Goal: Task Accomplishment & Management: Complete application form

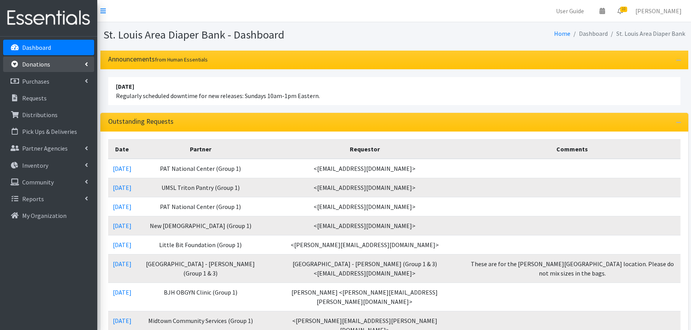
click at [51, 63] on link "Donations" at bounding box center [48, 64] width 91 height 16
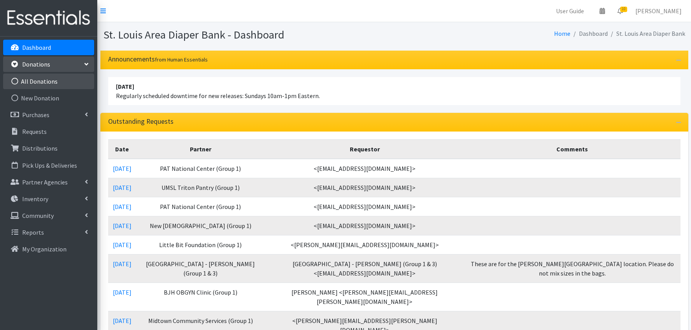
click at [45, 83] on link "All Donations" at bounding box center [48, 82] width 91 height 16
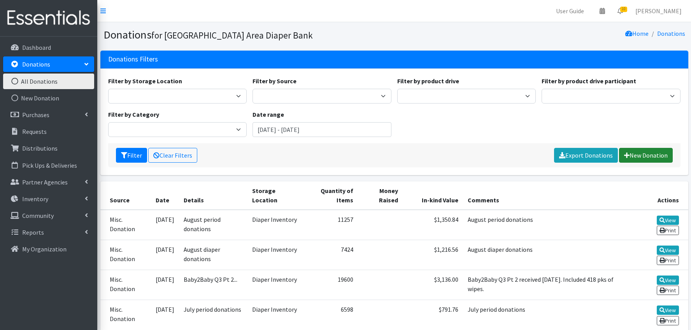
click at [645, 156] on link "New Donation" at bounding box center [646, 155] width 54 height 15
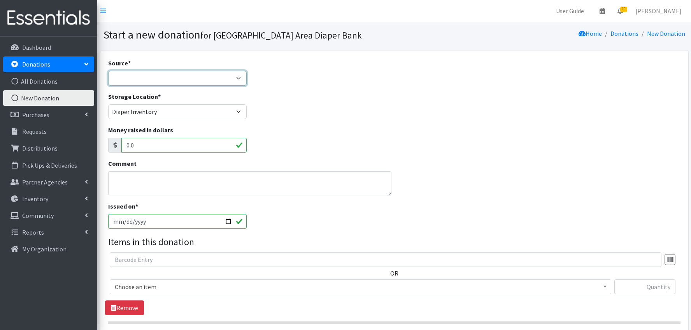
click at [178, 78] on select "Product Drive Manufacturer Donation Site Misc. Donation" at bounding box center [177, 78] width 139 height 15
select select "Misc. Donation"
click at [135, 181] on textarea "Comment" at bounding box center [249, 183] width 283 height 24
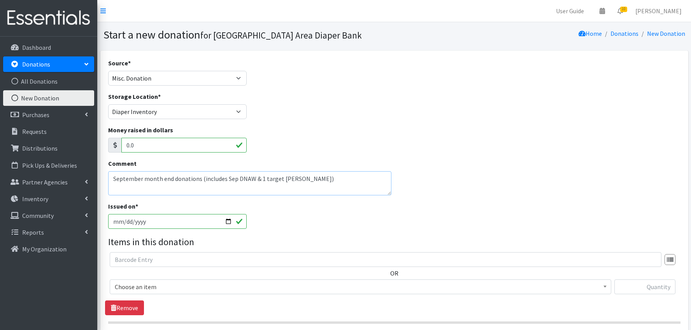
drag, startPoint x: 265, startPoint y: 179, endPoint x: 266, endPoint y: 170, distance: 8.2
click at [265, 178] on textarea "September month end donations (includes Sep DNAW & 1 target gaylord)" at bounding box center [249, 183] width 283 height 24
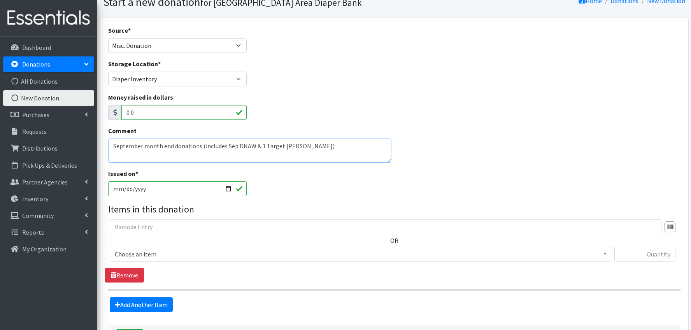
scroll to position [66, 0]
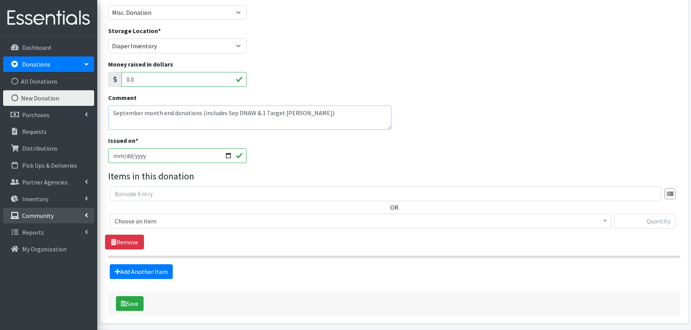
type textarea "September month end donations (includes Sep DNAW & 1 Target gaylord)"
click at [234, 223] on span "Choose an item" at bounding box center [361, 221] width 492 height 11
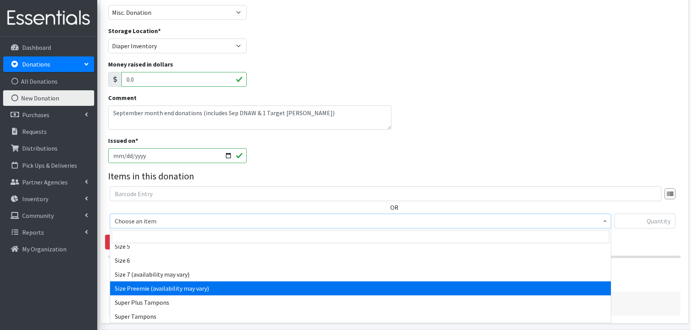
scroll to position [407, 0]
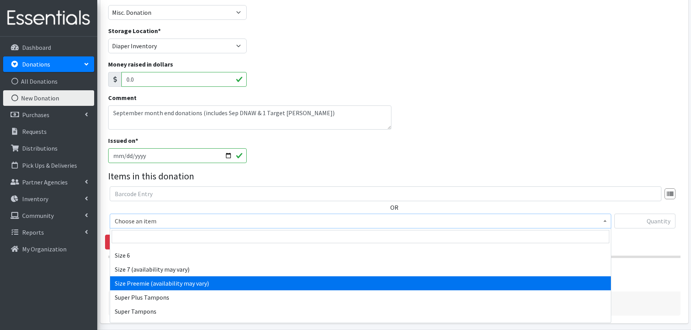
select select "1096"
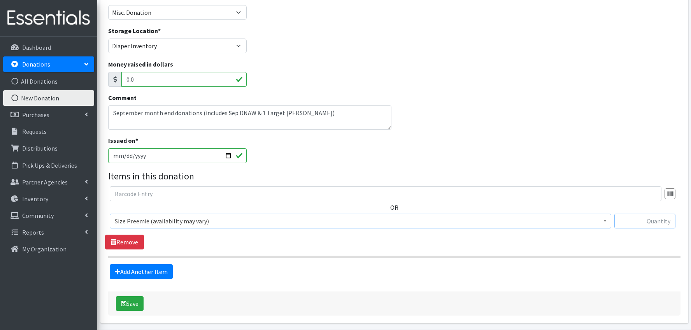
click at [659, 222] on input "text" at bounding box center [645, 221] width 61 height 15
type input "226"
click at [161, 269] on link "Add Another Item" at bounding box center [141, 271] width 63 height 15
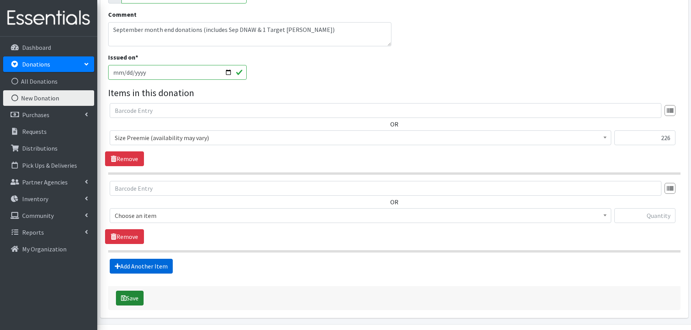
scroll to position [172, 0]
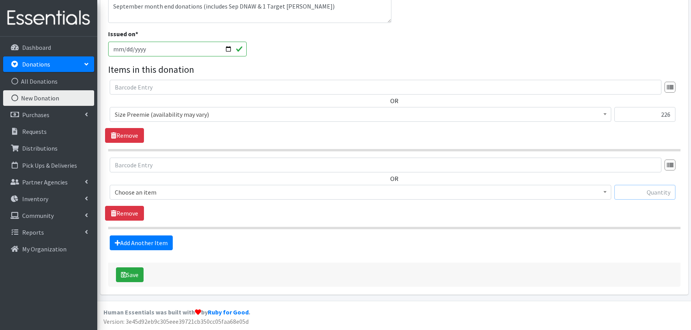
click at [653, 192] on input "text" at bounding box center [645, 192] width 61 height 15
type input "2753"
click at [173, 191] on span "Choose an item" at bounding box center [361, 192] width 492 height 11
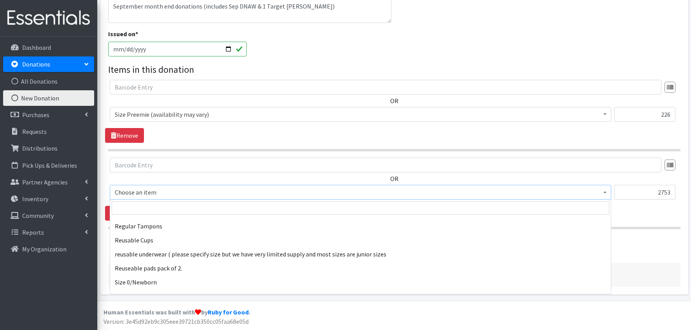
scroll to position [273, 0]
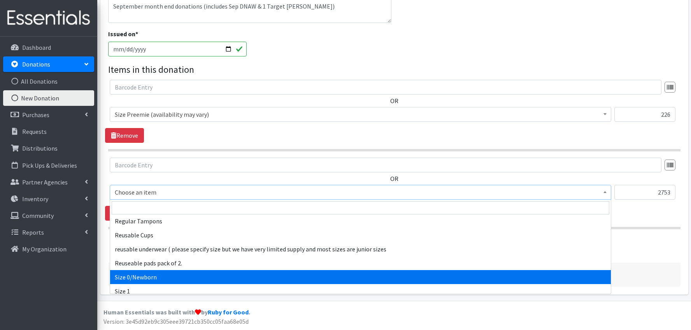
select select "1095"
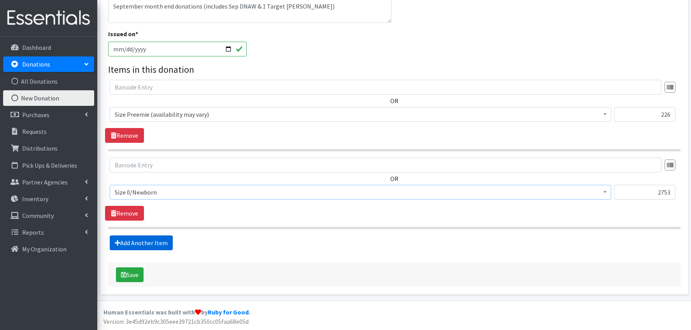
click at [151, 244] on link "Add Another Item" at bounding box center [141, 242] width 63 height 15
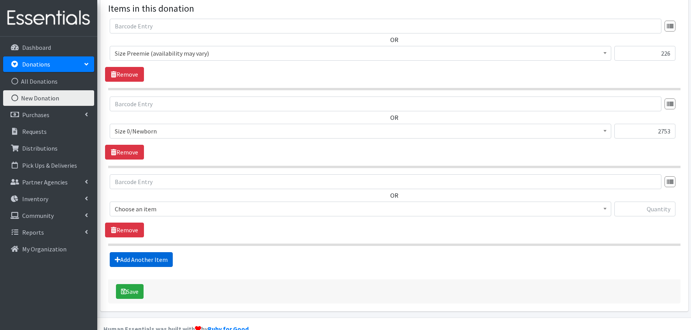
scroll to position [250, 0]
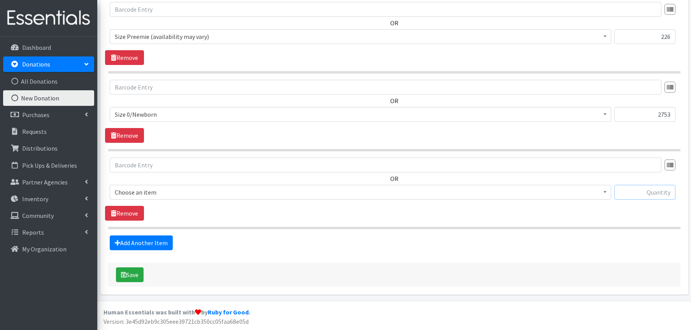
click at [656, 194] on input "text" at bounding box center [645, 192] width 61 height 15
type input "7989"
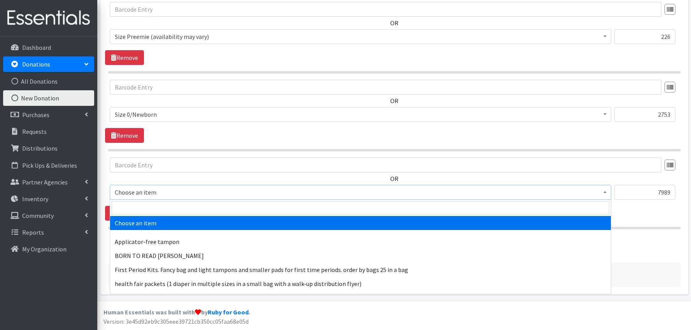
click at [147, 193] on span "Choose an item" at bounding box center [361, 192] width 492 height 11
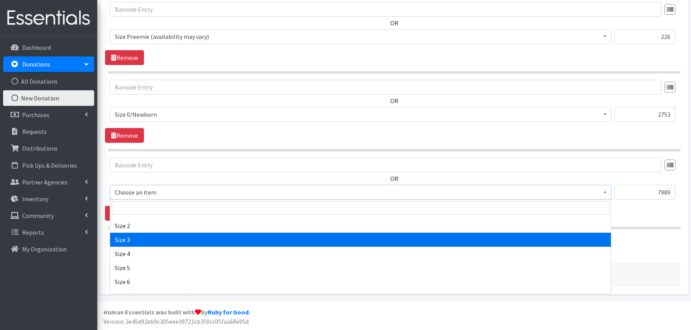
scroll to position [325, 0]
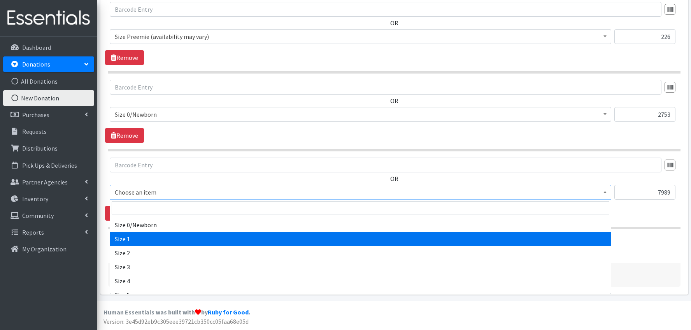
select select "1090"
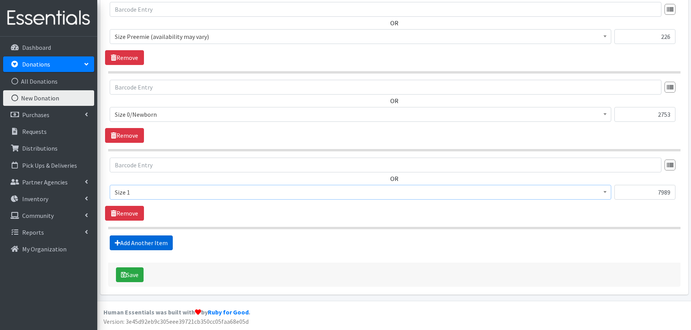
click at [154, 239] on link "Add Another Item" at bounding box center [141, 242] width 63 height 15
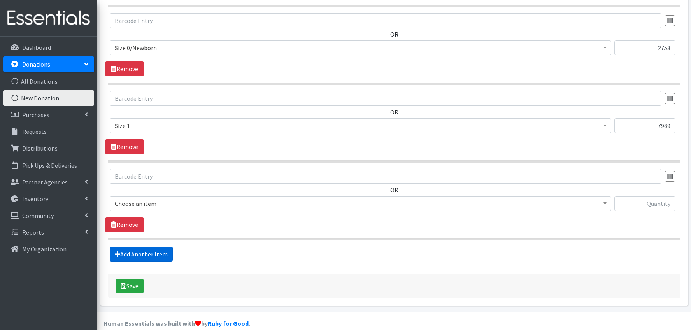
scroll to position [328, 0]
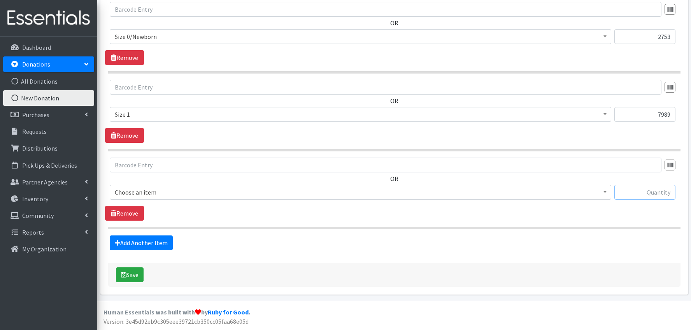
click at [652, 191] on input "text" at bounding box center [645, 192] width 61 height 15
type input "4843"
click at [172, 195] on span "Choose an item" at bounding box center [361, 192] width 492 height 11
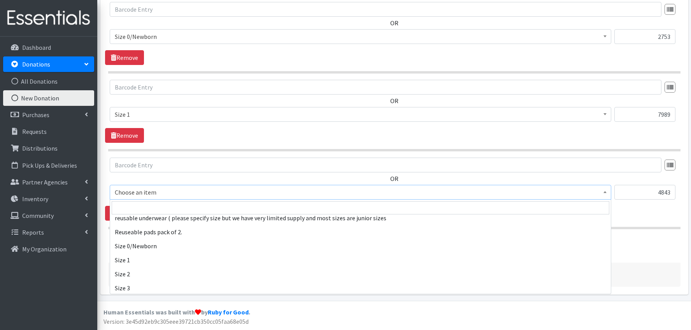
scroll to position [344, 0]
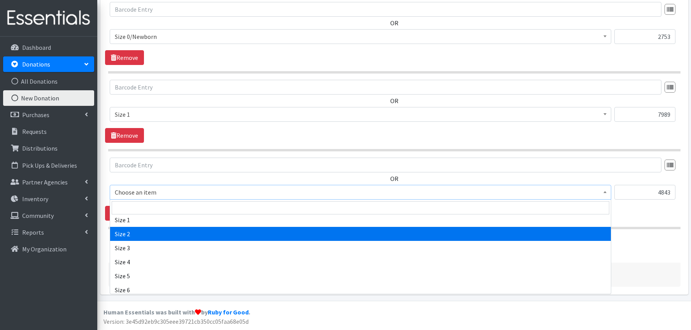
select select "1091"
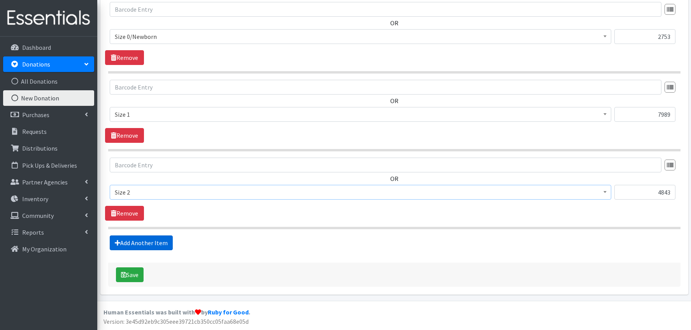
click at [150, 241] on link "Add Another Item" at bounding box center [141, 242] width 63 height 15
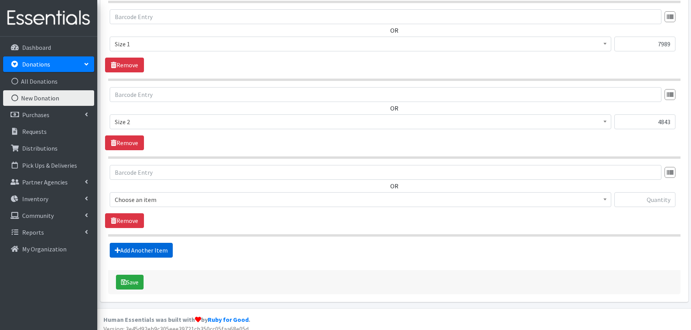
scroll to position [406, 0]
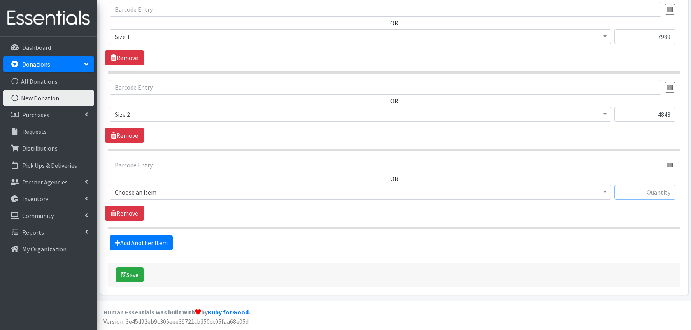
click at [650, 193] on input "text" at bounding box center [645, 192] width 61 height 15
type input "7042"
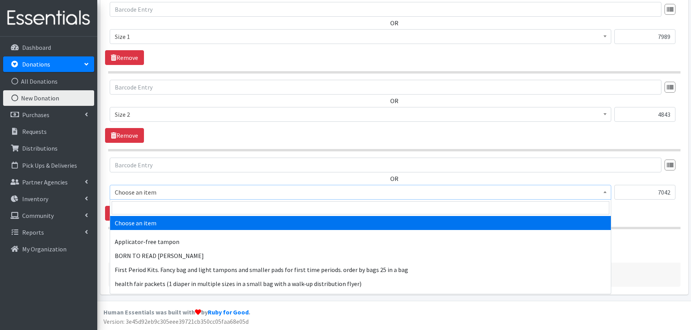
click at [193, 192] on span "Choose an item" at bounding box center [361, 192] width 492 height 11
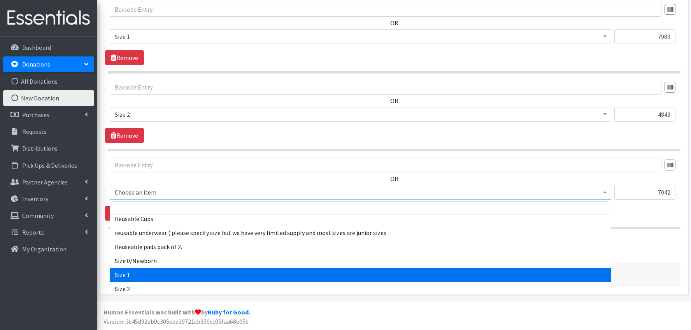
scroll to position [307, 0]
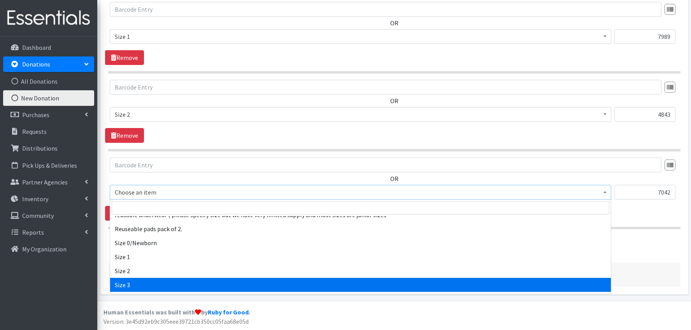
select select "1094"
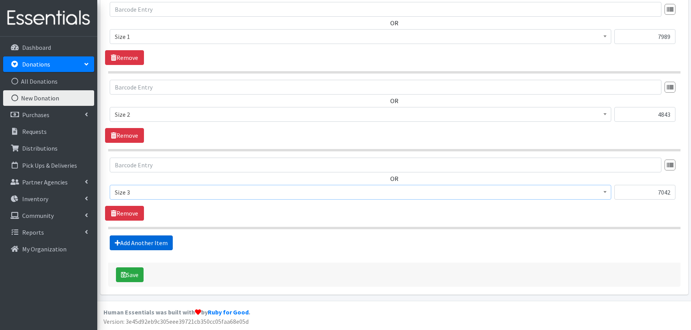
click at [156, 246] on link "Add Another Item" at bounding box center [141, 242] width 63 height 15
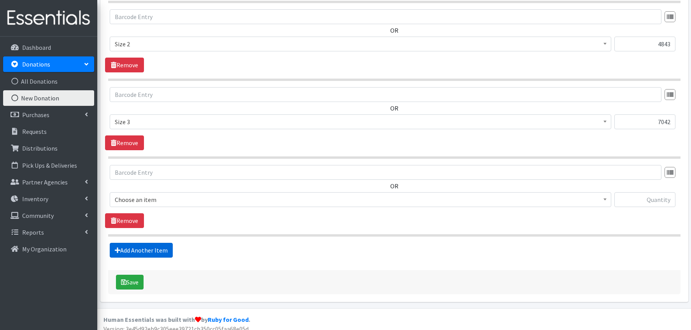
scroll to position [484, 0]
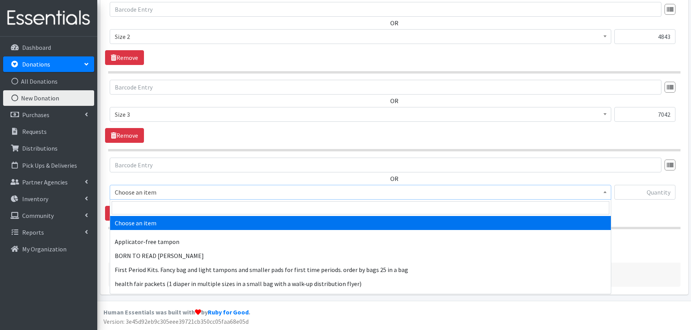
drag, startPoint x: 146, startPoint y: 188, endPoint x: 168, endPoint y: 202, distance: 25.9
click at [146, 188] on span "Choose an item" at bounding box center [361, 192] width 492 height 11
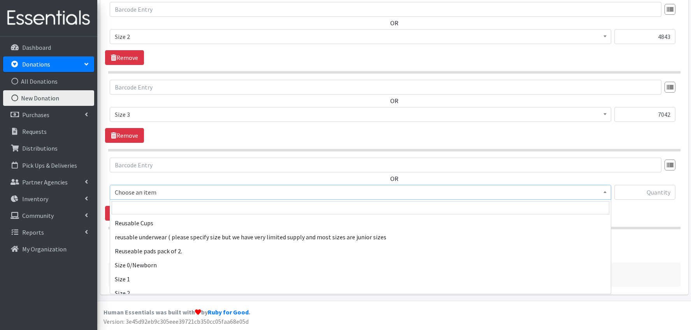
scroll to position [325, 0]
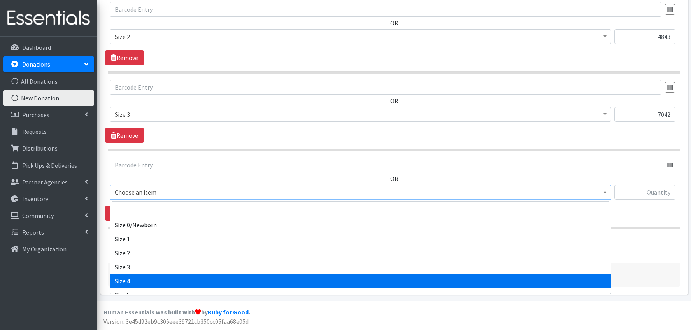
select select "1097"
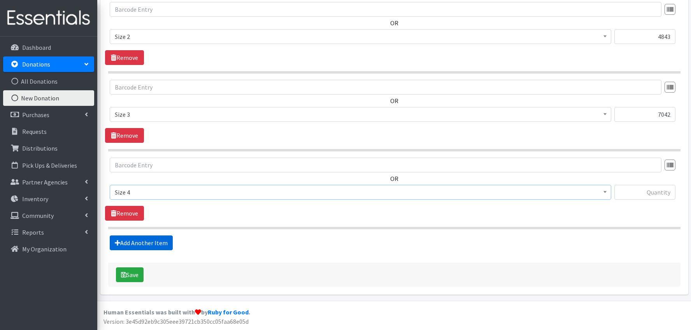
click at [162, 241] on link "Add Another Item" at bounding box center [141, 242] width 63 height 15
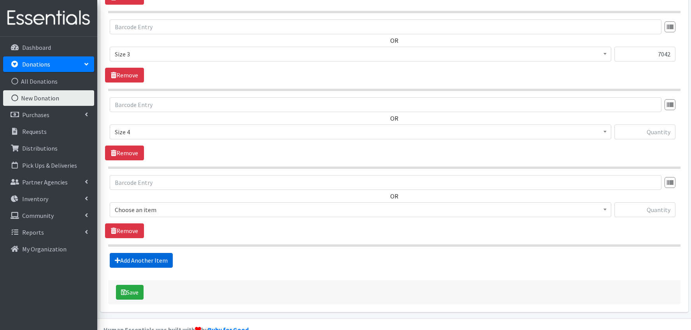
scroll to position [562, 0]
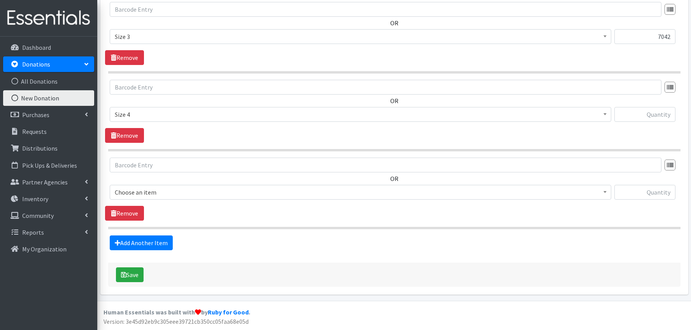
click at [162, 191] on span "Choose an item" at bounding box center [361, 192] width 492 height 11
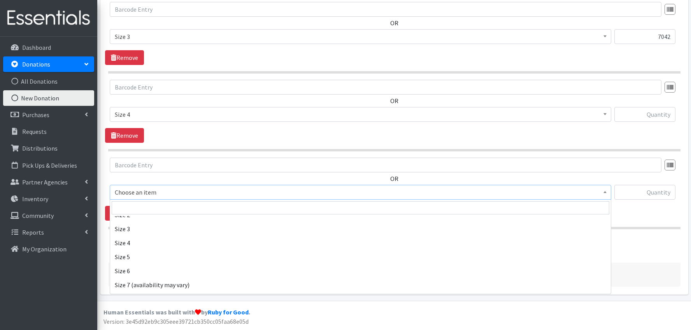
scroll to position [368, 0]
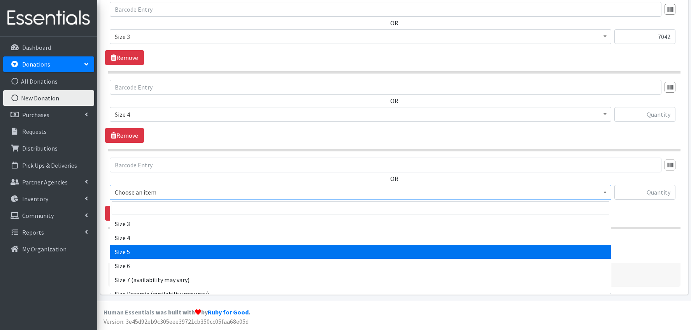
select select "1098"
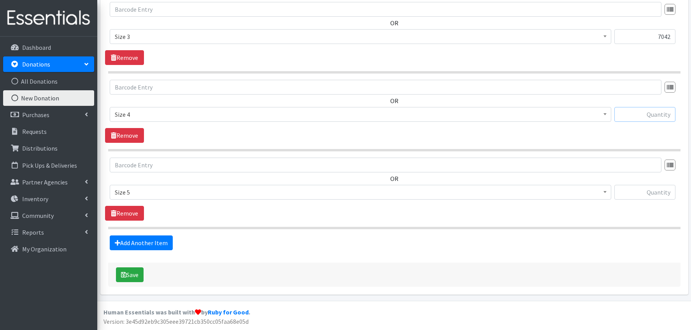
click at [658, 113] on input "text" at bounding box center [645, 114] width 61 height 15
type input "8306"
click at [662, 191] on input "text" at bounding box center [645, 192] width 61 height 15
type input "26392"
click at [133, 244] on link "Add Another Item" at bounding box center [141, 242] width 63 height 15
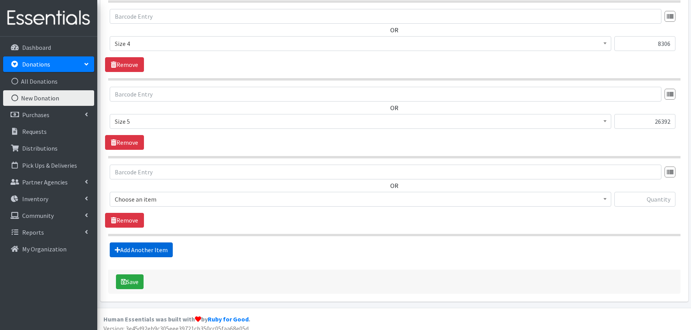
scroll to position [639, 0]
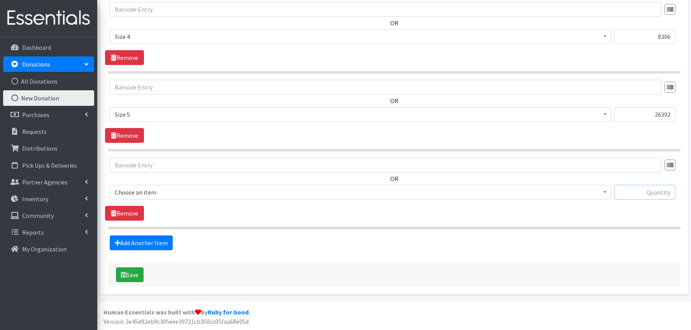
click at [658, 197] on input "text" at bounding box center [645, 192] width 61 height 15
type input "8127"
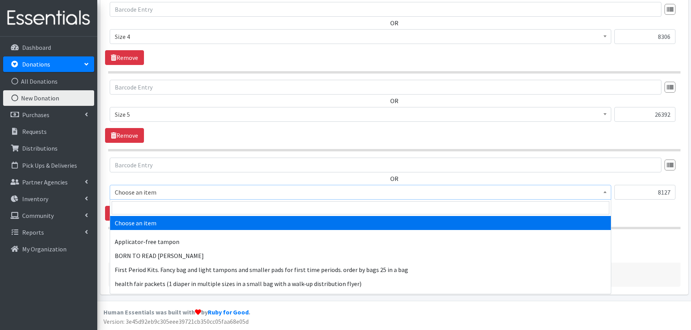
click at [190, 193] on span "Choose an item" at bounding box center [361, 192] width 492 height 11
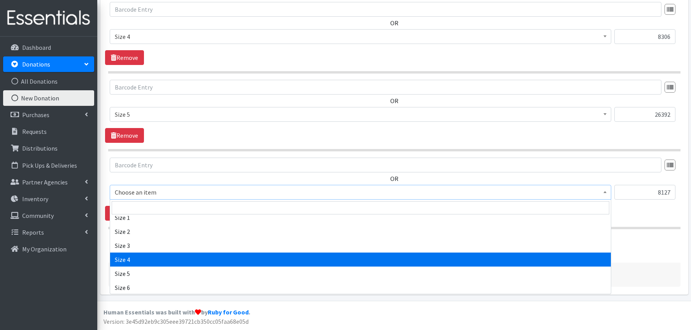
scroll to position [351, 0]
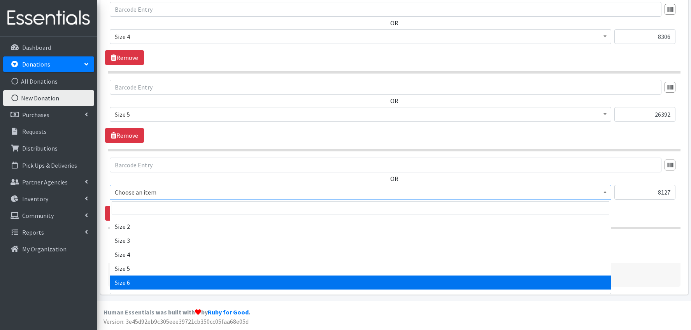
select select "1100"
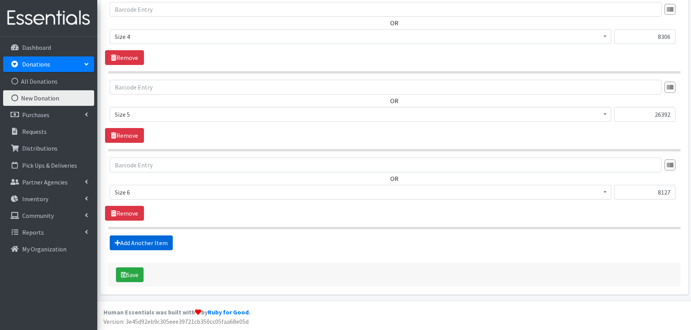
click at [156, 245] on link "Add Another Item" at bounding box center [141, 242] width 63 height 15
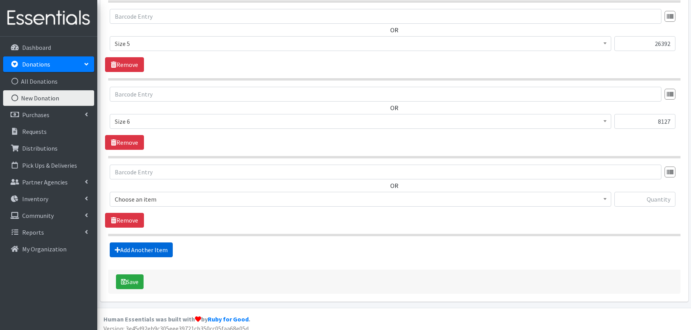
scroll to position [717, 0]
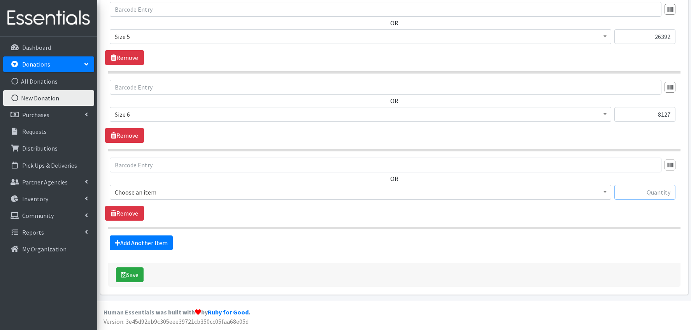
click at [649, 193] on input "text" at bounding box center [645, 192] width 61 height 15
type input "1349"
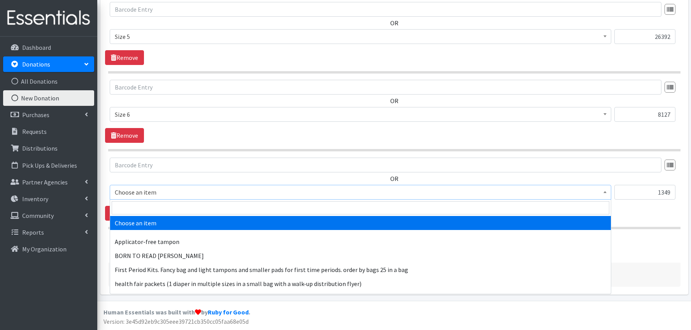
click at [162, 194] on span "Choose an item" at bounding box center [361, 192] width 492 height 11
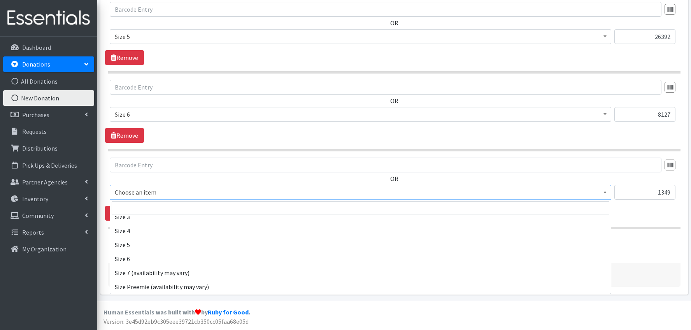
scroll to position [414, 0]
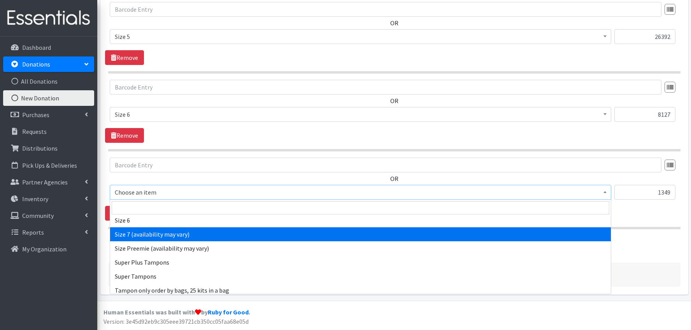
select select "6073"
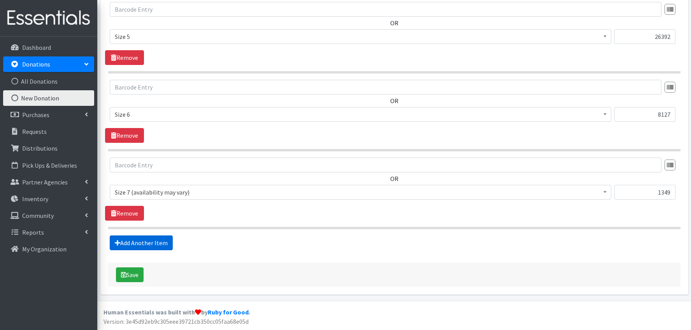
click at [154, 243] on link "Add Another Item" at bounding box center [141, 242] width 63 height 15
click at [173, 195] on span "Choose an item" at bounding box center [361, 192] width 492 height 11
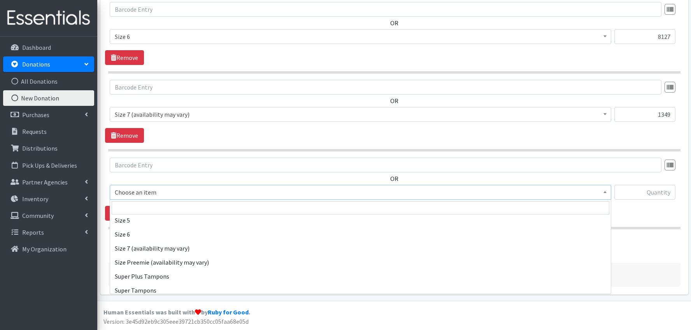
scroll to position [438, 0]
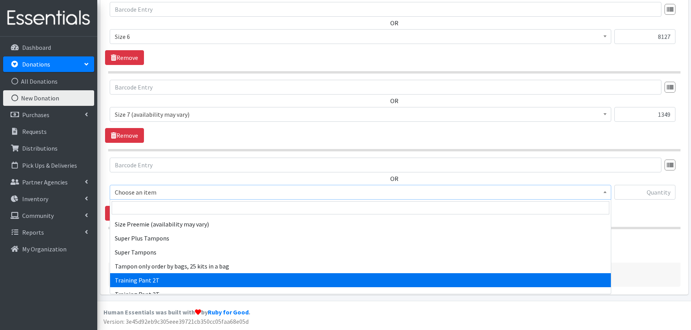
select select "1105"
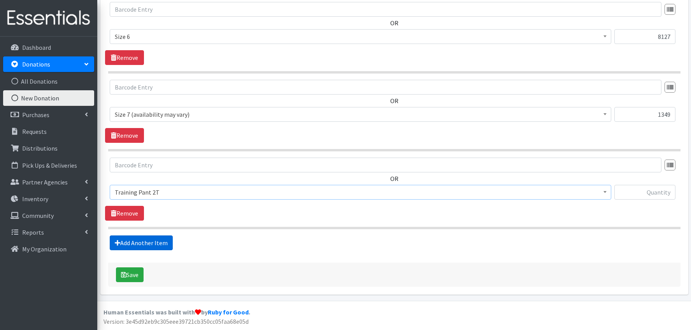
click at [146, 246] on link "Add Another Item" at bounding box center [141, 242] width 63 height 15
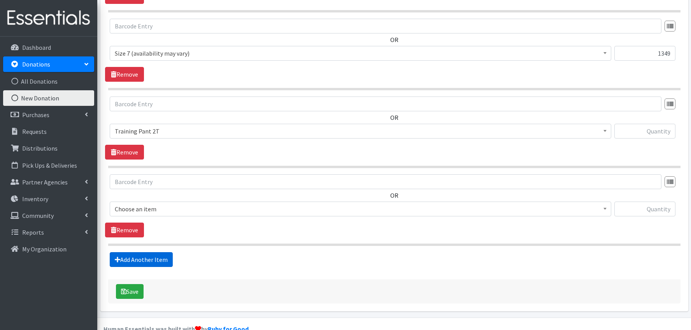
scroll to position [873, 0]
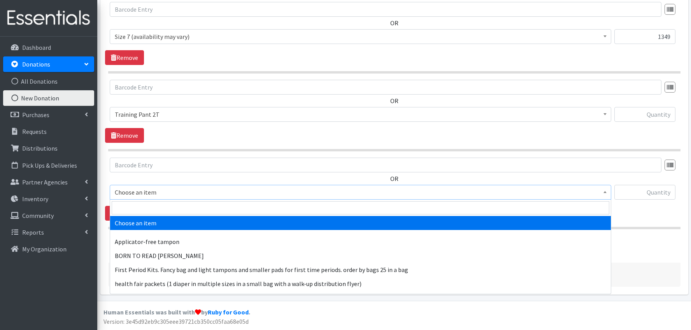
click at [181, 191] on span "Choose an item" at bounding box center [361, 192] width 492 height 11
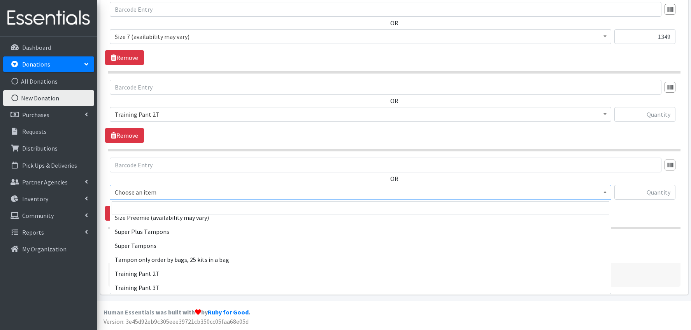
scroll to position [473, 0]
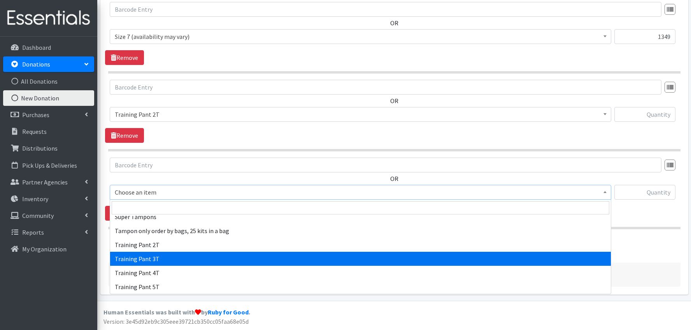
select select "1107"
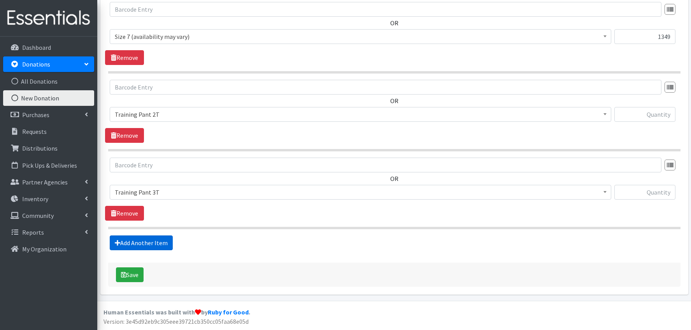
click at [156, 242] on link "Add Another Item" at bounding box center [141, 242] width 63 height 15
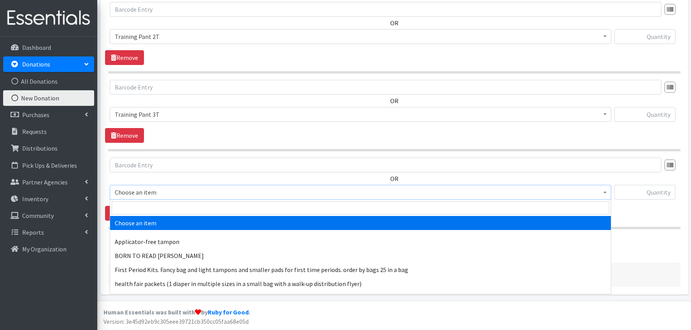
click at [174, 191] on span "Choose an item" at bounding box center [361, 192] width 492 height 11
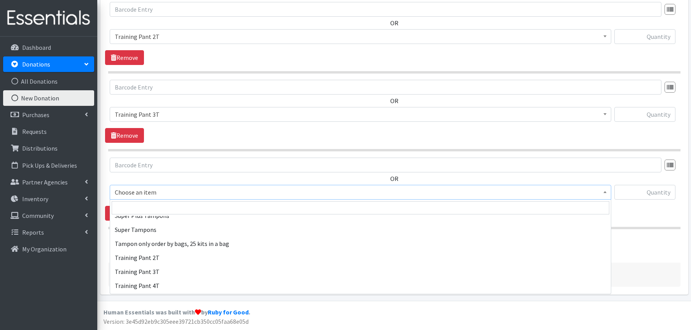
scroll to position [473, 0]
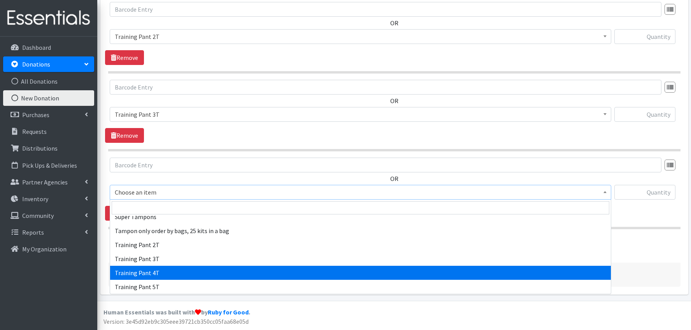
select select "1093"
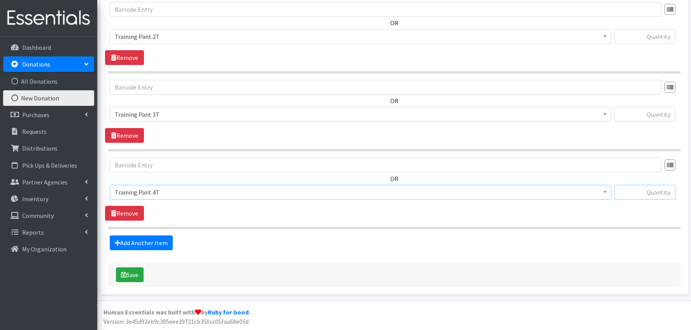
click at [666, 195] on input "text" at bounding box center [645, 192] width 61 height 15
type input "687"
drag, startPoint x: 671, startPoint y: 192, endPoint x: 656, endPoint y: 191, distance: 14.4
click at [656, 191] on input "687" at bounding box center [645, 192] width 61 height 15
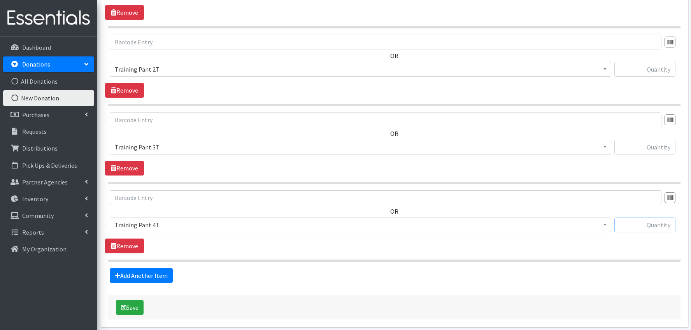
scroll to position [913, 0]
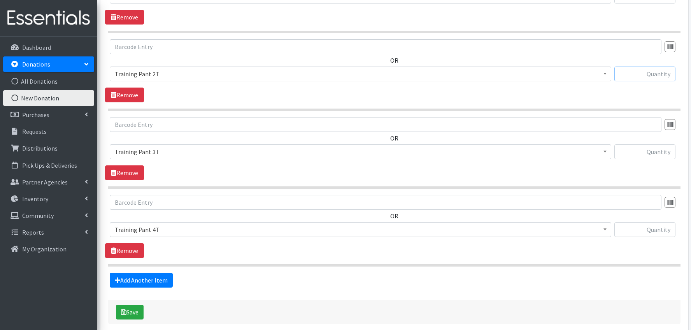
click at [657, 74] on input "text" at bounding box center [645, 74] width 61 height 15
type input "607"
click at [667, 156] on input "text" at bounding box center [645, 151] width 61 height 15
type input "1206"
click at [659, 230] on input "text" at bounding box center [645, 229] width 61 height 15
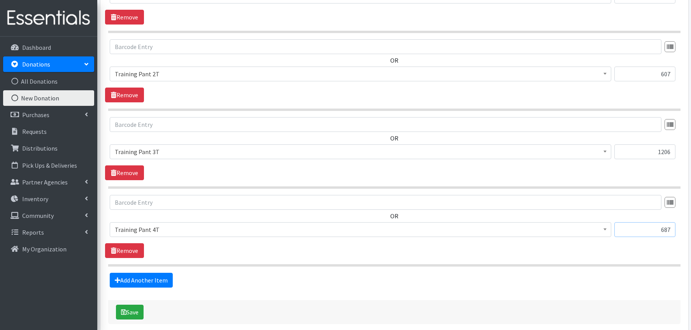
type input "687"
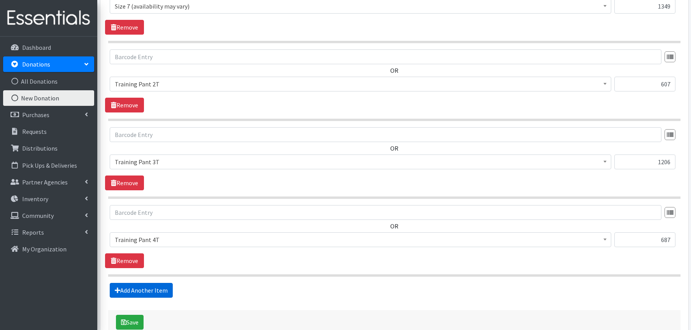
click at [163, 289] on link "Add Another Item" at bounding box center [141, 290] width 63 height 15
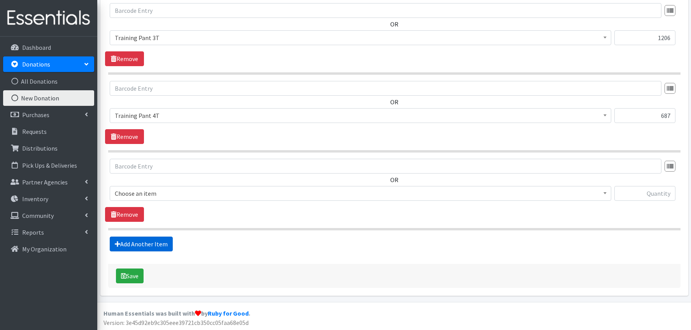
scroll to position [1029, 0]
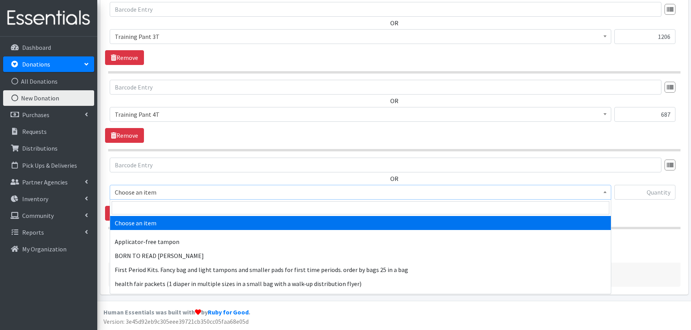
click at [154, 194] on span "Choose an item" at bounding box center [361, 192] width 492 height 11
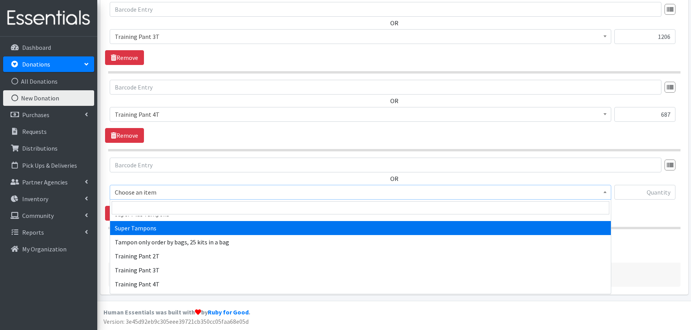
scroll to position [467, 0]
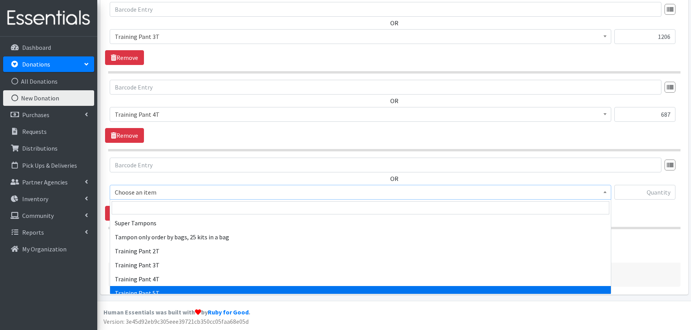
select select "15022"
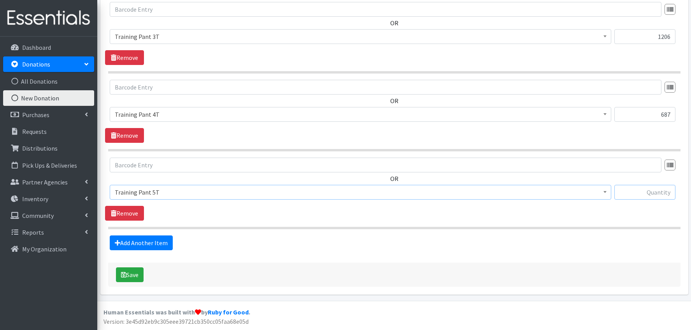
click at [660, 193] on input "text" at bounding box center [645, 192] width 61 height 15
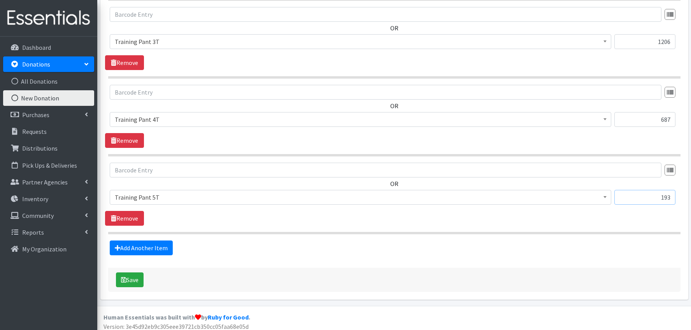
type input "193"
click at [517, 245] on div "Add Another Item" at bounding box center [394, 248] width 578 height 15
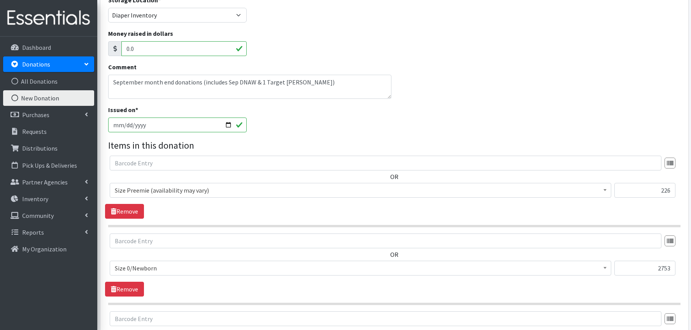
scroll to position [102, 0]
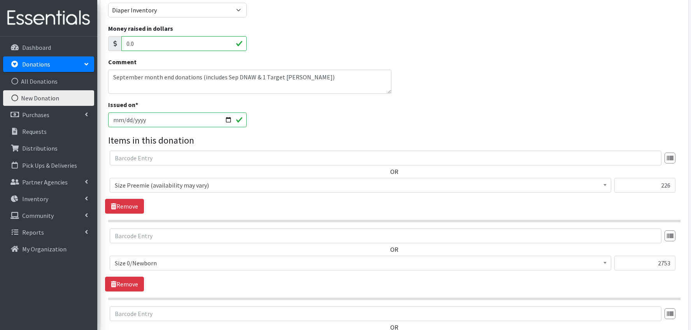
click at [228, 120] on input "2025-10-01" at bounding box center [177, 119] width 139 height 15
type input "2025-09-30"
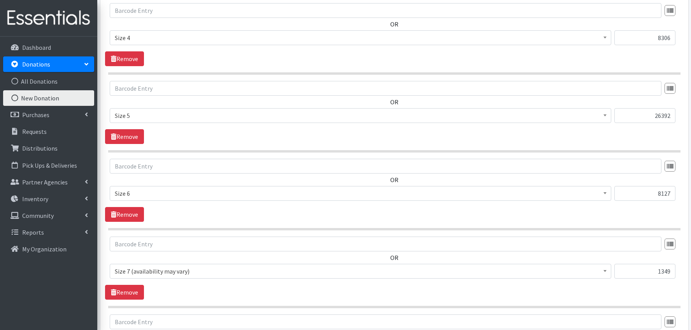
scroll to position [1029, 0]
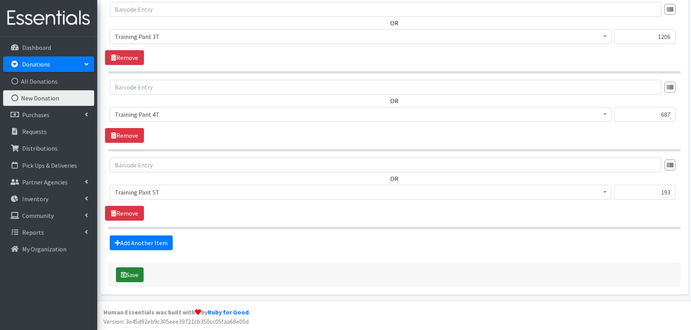
click at [132, 273] on button "Save" at bounding box center [130, 274] width 28 height 15
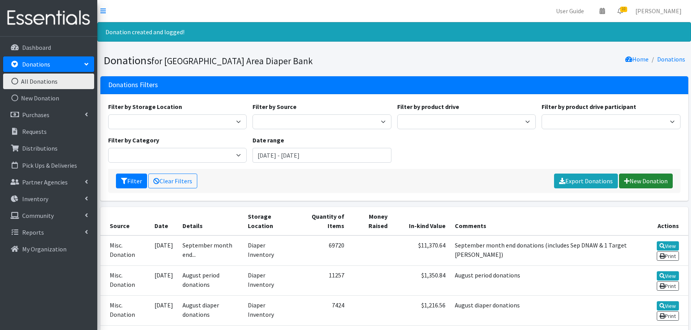
click at [639, 181] on link "New Donation" at bounding box center [646, 181] width 54 height 15
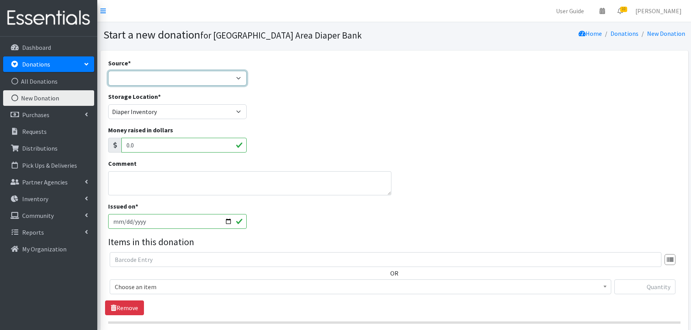
click at [210, 80] on select "Product Drive Manufacturer Donation Site Misc. Donation" at bounding box center [177, 78] width 139 height 15
select select "Misc. Donation"
click at [149, 178] on textarea "Comment" at bounding box center [249, 183] width 283 height 24
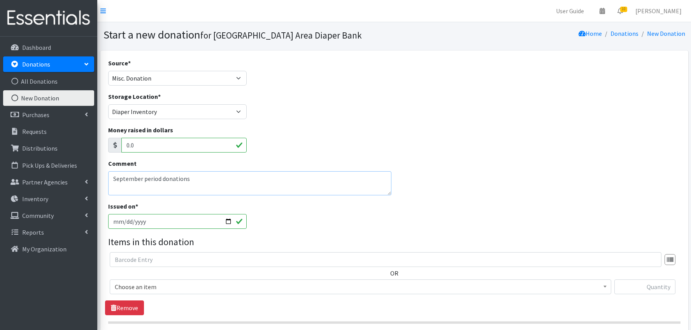
click at [143, 179] on textarea "September period donations" at bounding box center [249, 183] width 283 height 24
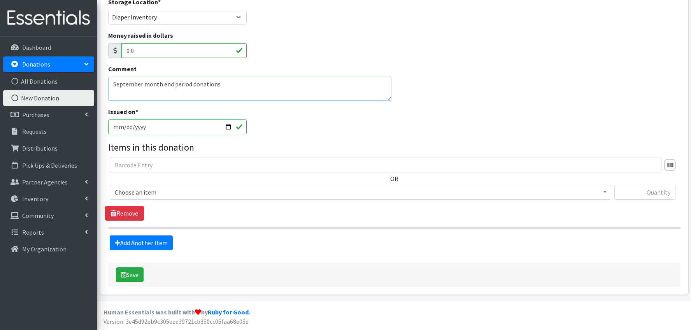
type textarea "September month end period donations"
click at [176, 127] on input "2025-10-01" at bounding box center [177, 126] width 139 height 15
click at [228, 125] on input "2025-10-01" at bounding box center [177, 126] width 139 height 15
type input "2025-09-30"
click at [304, 233] on fieldset "Items in this donation OR Choose an item Applicator-free tampon BORN TO READ DI…" at bounding box center [394, 196] width 573 height 110
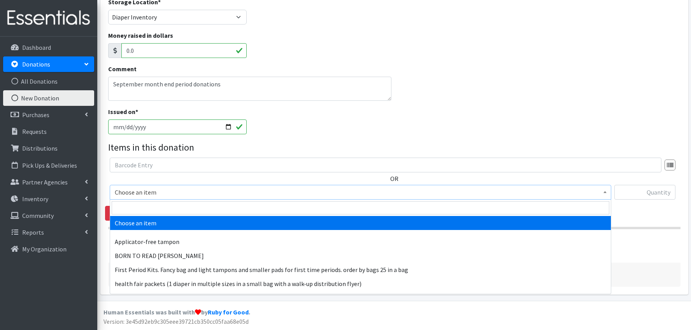
click at [214, 191] on span "Choose an item" at bounding box center [361, 192] width 492 height 11
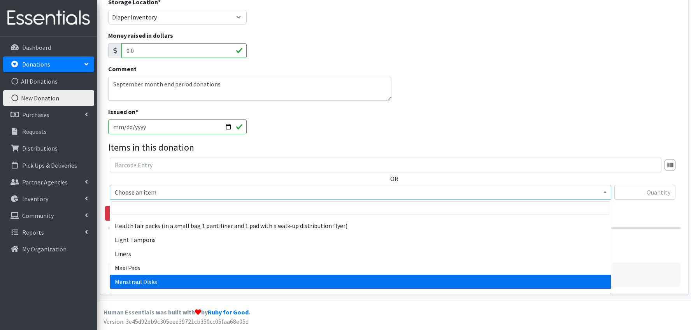
scroll to position [67, 0]
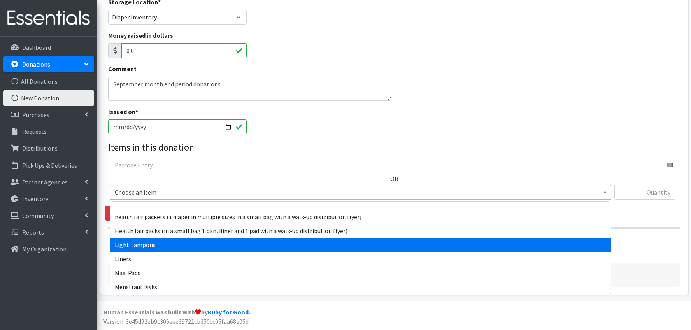
select select "15100"
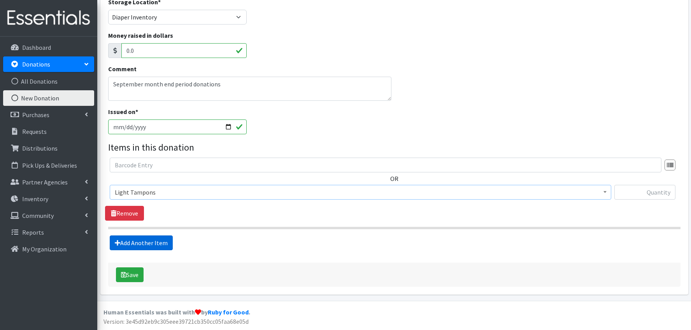
click at [150, 246] on link "Add Another Item" at bounding box center [141, 242] width 63 height 15
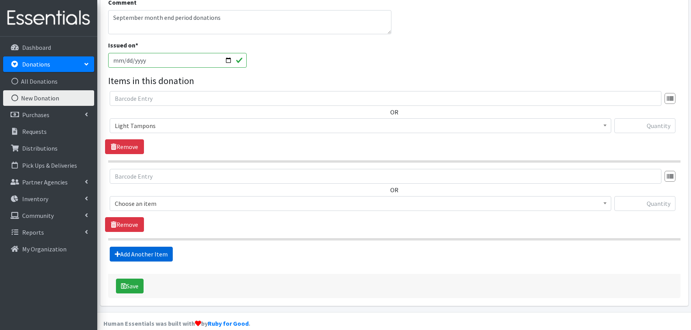
scroll to position [172, 0]
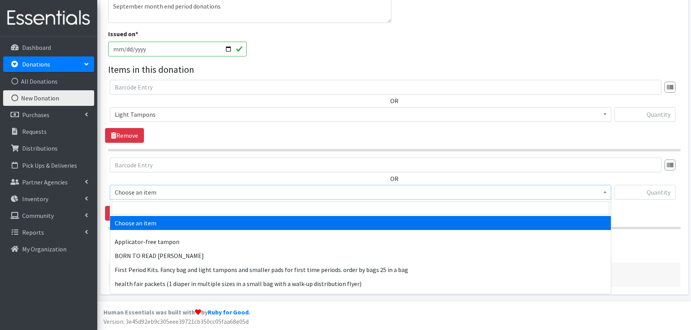
click at [150, 194] on span "Choose an item" at bounding box center [361, 192] width 492 height 11
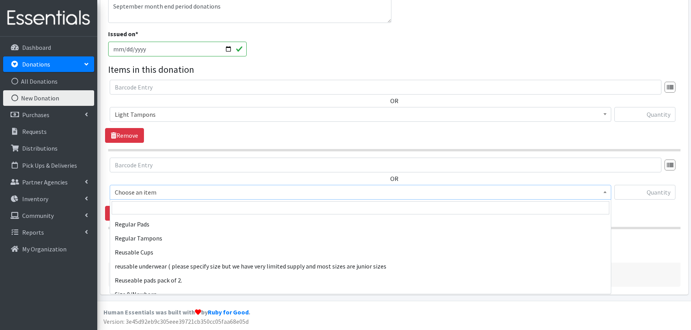
scroll to position [261, 0]
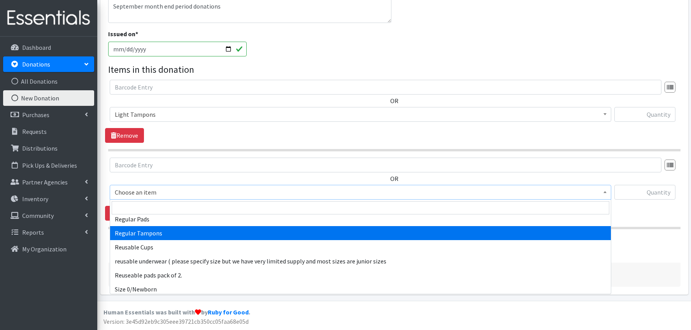
select select "15101"
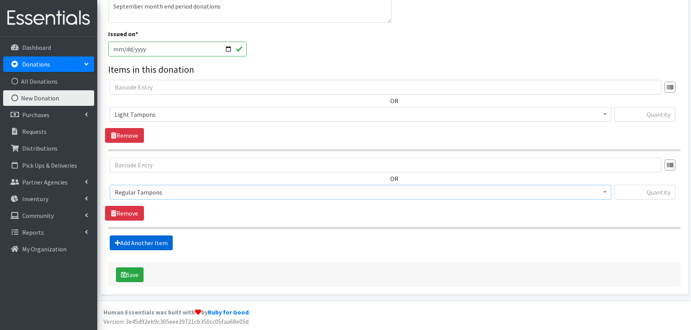
click at [159, 241] on link "Add Another Item" at bounding box center [141, 242] width 63 height 15
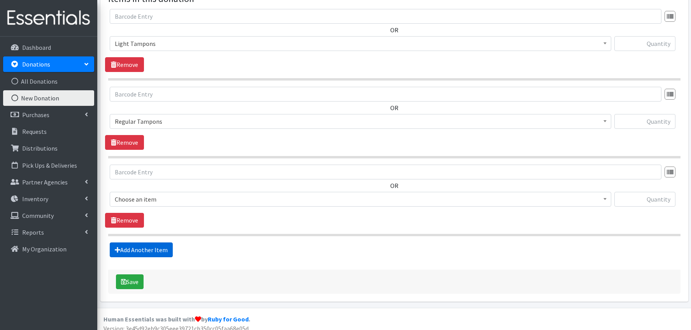
scroll to position [250, 0]
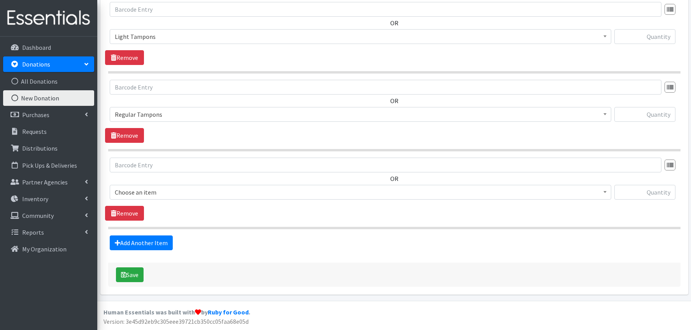
click at [153, 189] on span "Choose an item" at bounding box center [361, 192] width 492 height 11
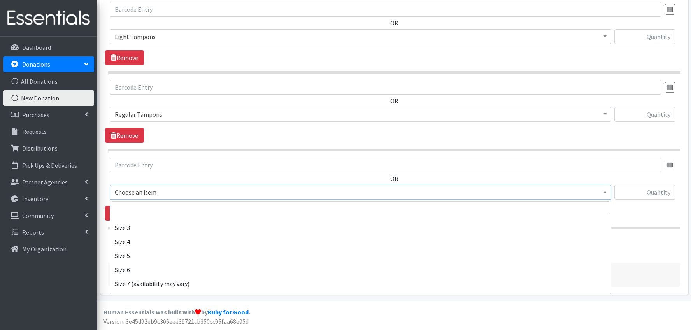
scroll to position [445, 0]
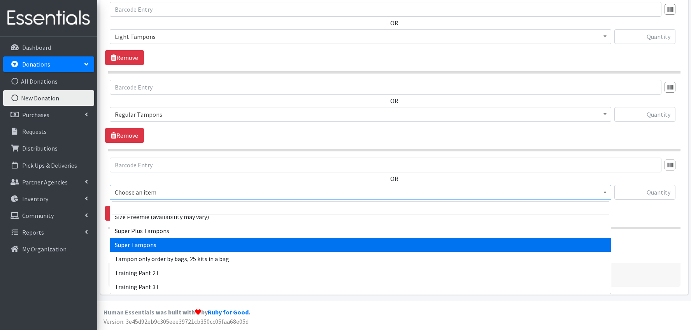
select select "15102"
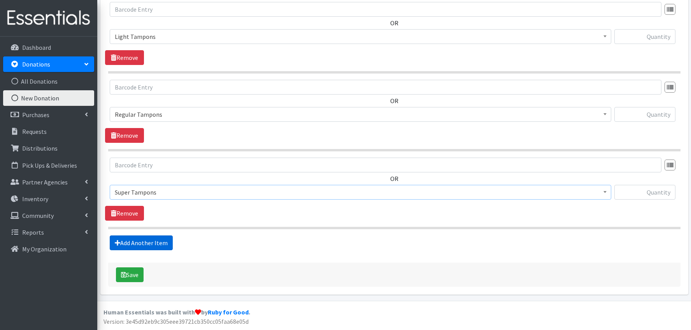
click at [150, 241] on link "Add Another Item" at bounding box center [141, 242] width 63 height 15
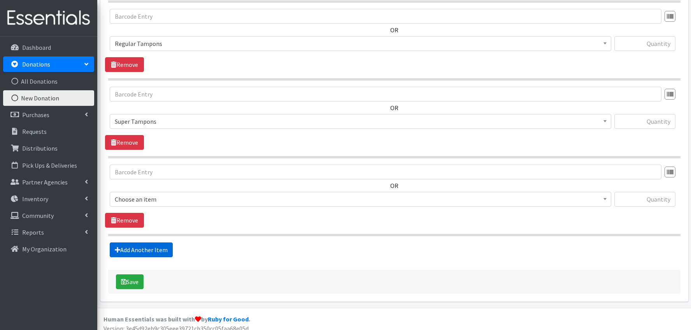
scroll to position [328, 0]
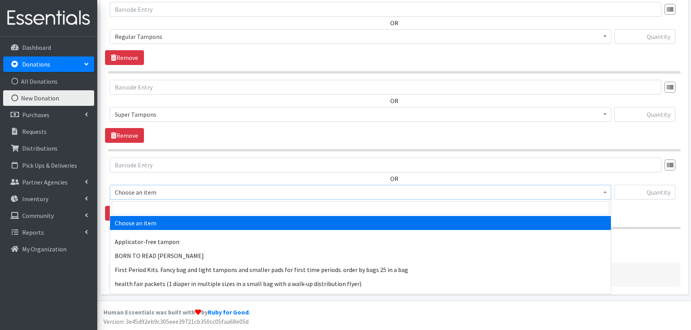
click at [167, 192] on span "Choose an item" at bounding box center [361, 192] width 492 height 11
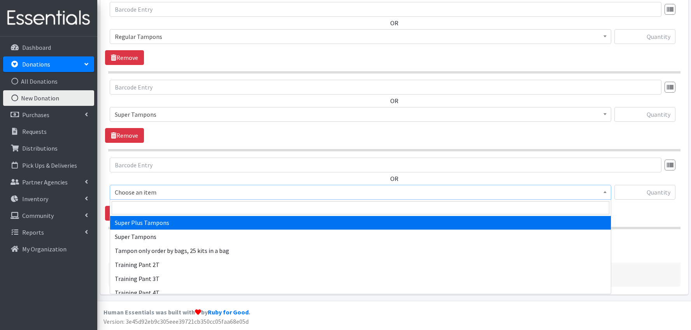
scroll to position [448, 0]
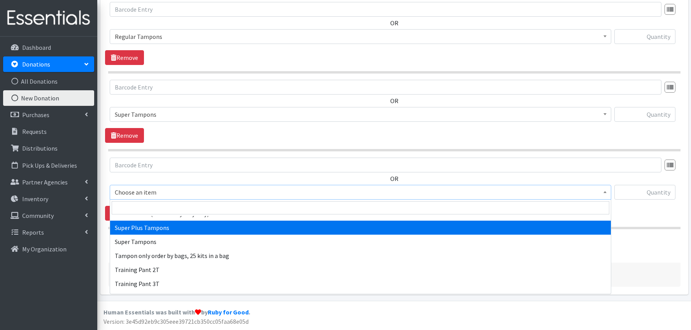
select select "15103"
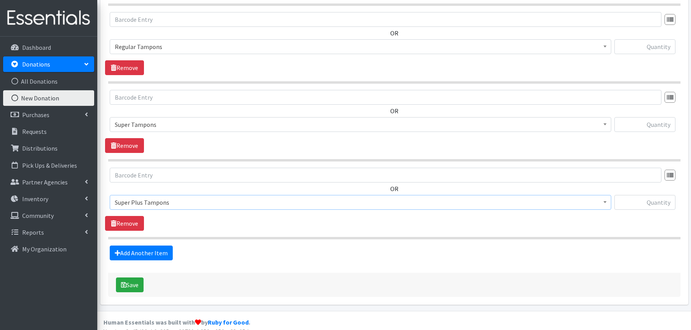
scroll to position [313, 0]
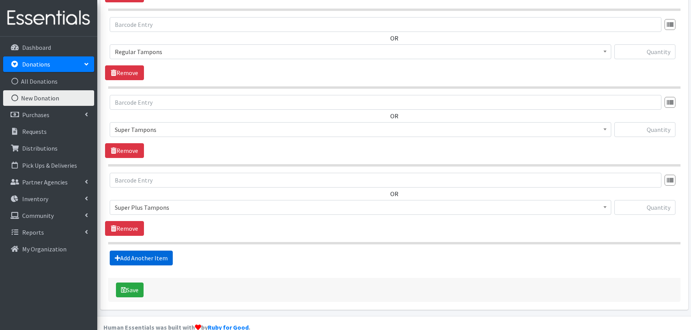
click at [144, 256] on link "Add Another Item" at bounding box center [141, 258] width 63 height 15
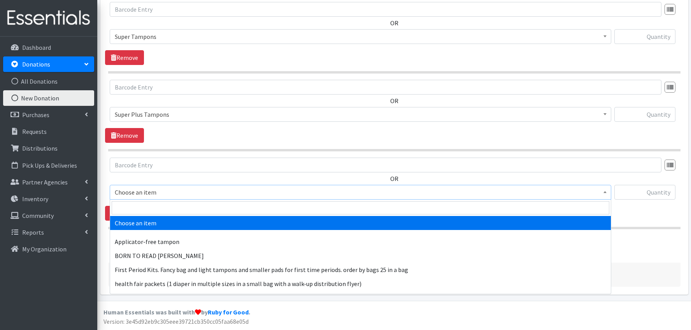
click at [153, 190] on span "Choose an item" at bounding box center [361, 192] width 492 height 11
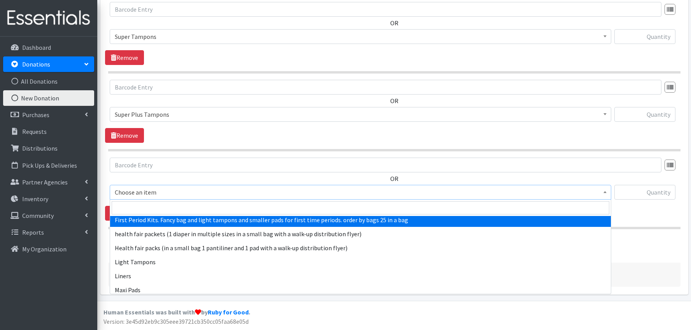
scroll to position [90, 0]
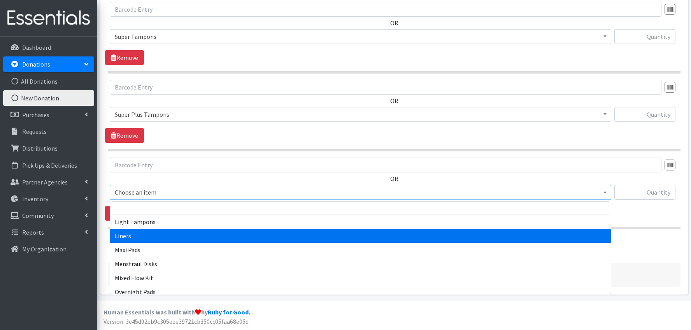
select select "15104"
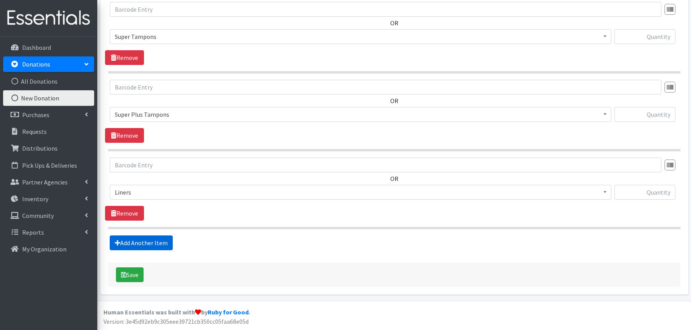
click at [148, 239] on link "Add Another Item" at bounding box center [141, 242] width 63 height 15
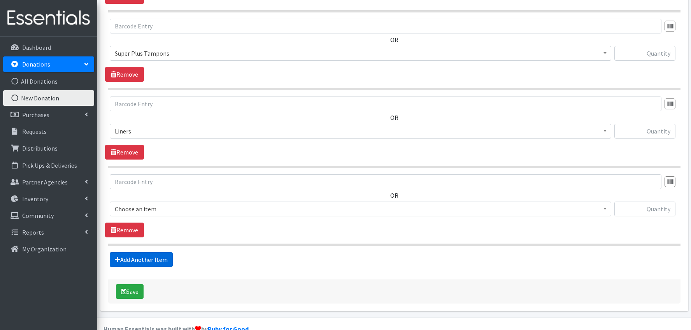
scroll to position [484, 0]
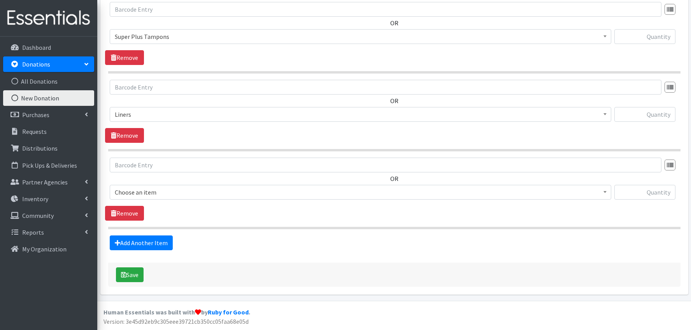
click at [161, 194] on span "Choose an item" at bounding box center [361, 192] width 492 height 11
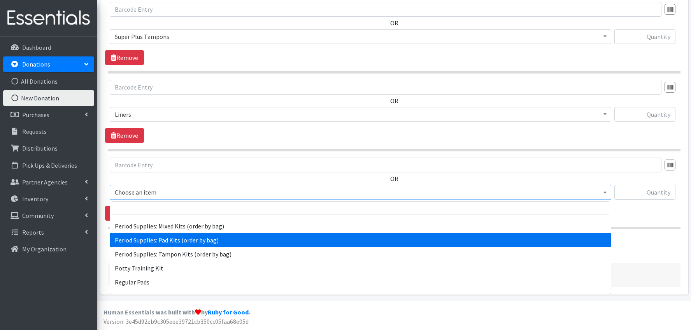
scroll to position [214, 0]
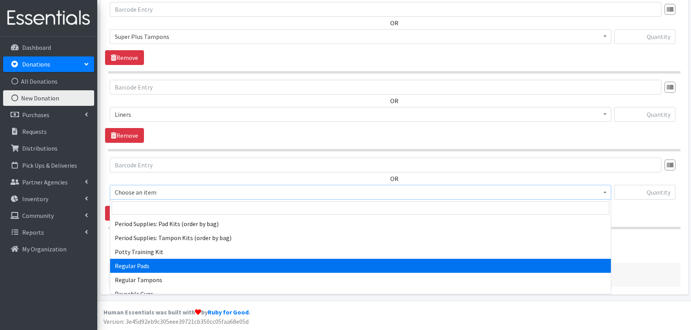
select select "15105"
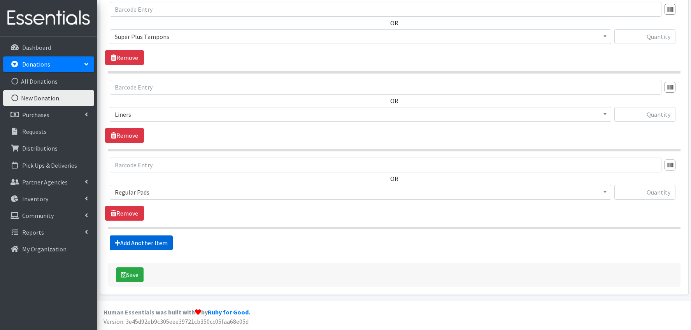
click at [148, 240] on link "Add Another Item" at bounding box center [141, 242] width 63 height 15
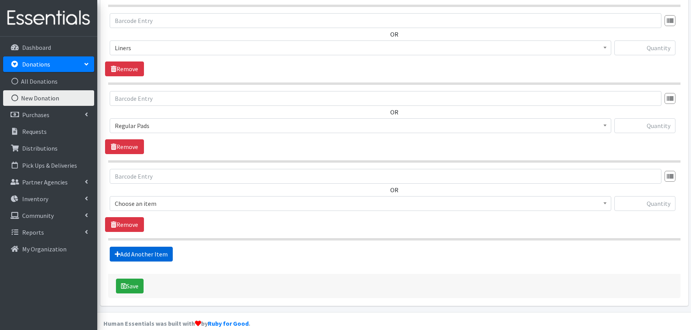
scroll to position [562, 0]
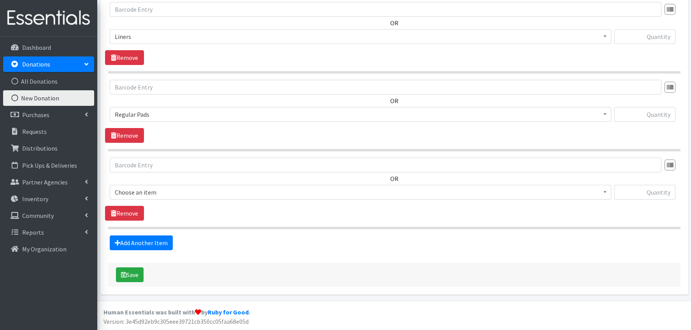
click at [148, 192] on span "Choose an item" at bounding box center [361, 192] width 492 height 11
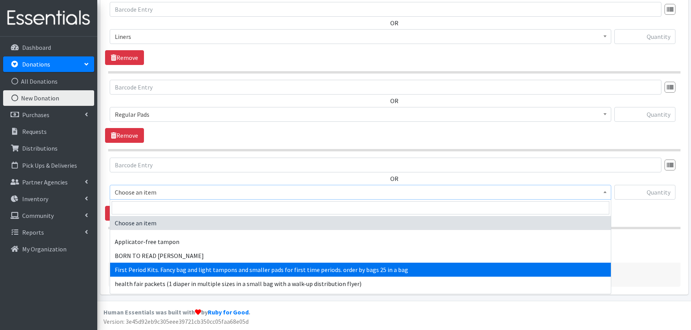
scroll to position [79, 0]
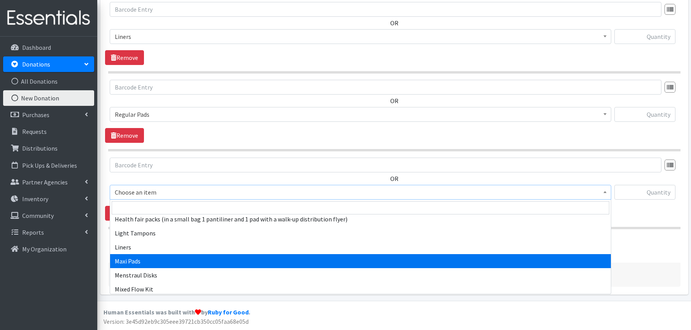
select select "15106"
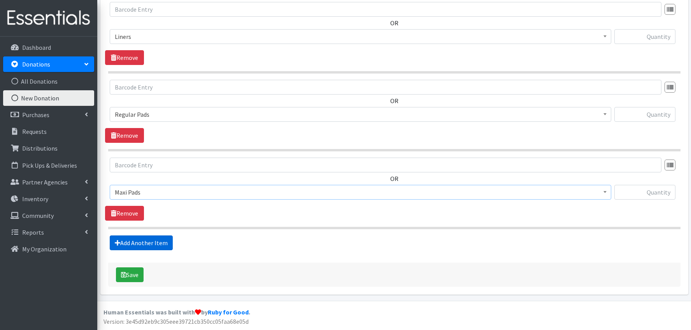
click at [163, 243] on link "Add Another Item" at bounding box center [141, 242] width 63 height 15
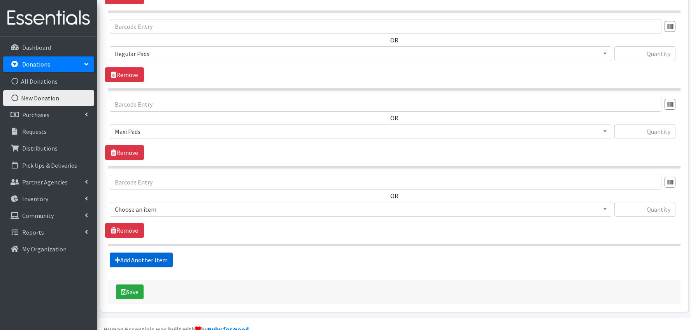
scroll to position [639, 0]
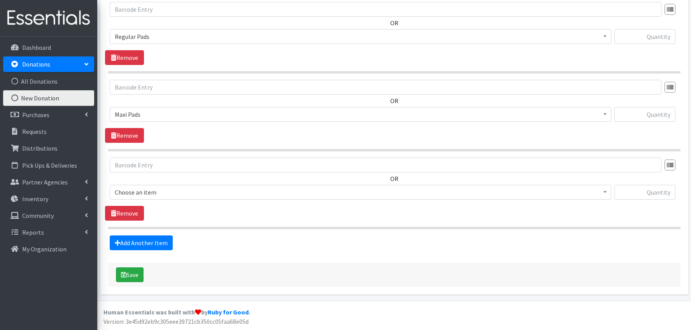
click at [135, 191] on span "Choose an item" at bounding box center [361, 192] width 492 height 11
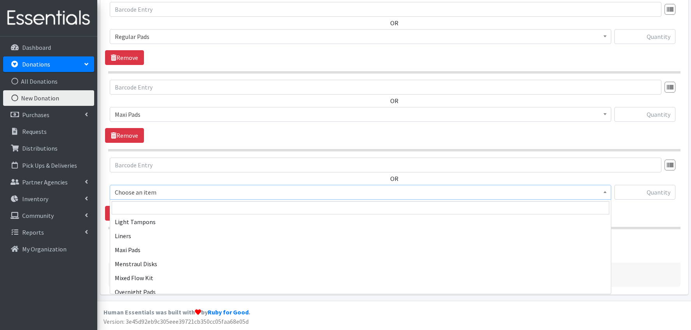
scroll to position [95, 0]
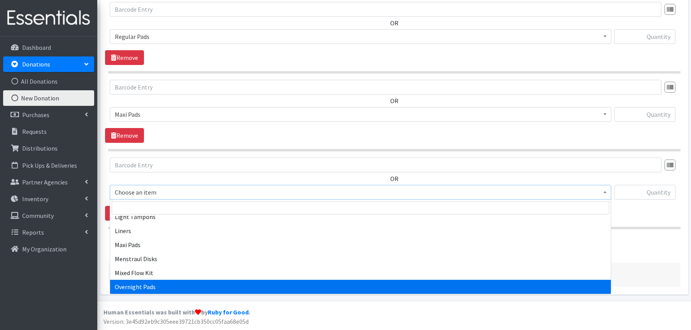
select select "15107"
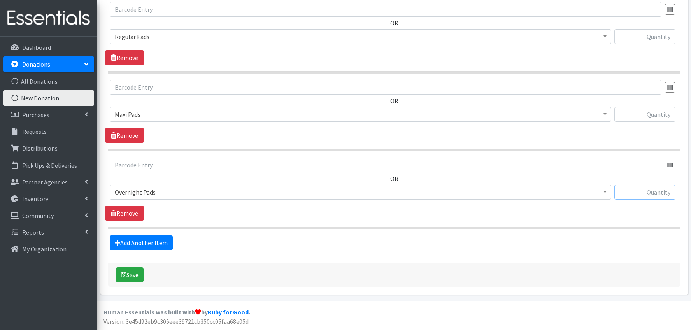
click at [662, 194] on input "text" at bounding box center [645, 192] width 61 height 15
type input "520"
click at [659, 116] on input "text" at bounding box center [645, 114] width 61 height 15
type input "1009"
click at [648, 37] on input "text" at bounding box center [645, 36] width 61 height 15
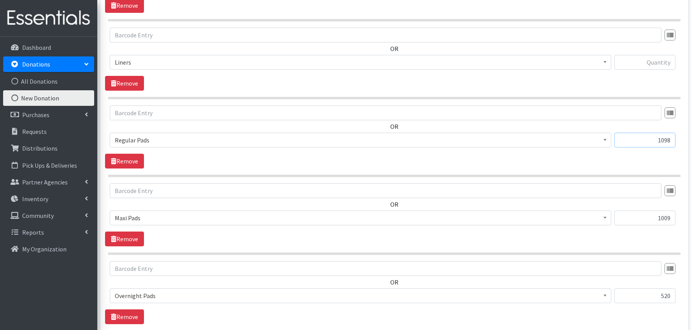
scroll to position [499, 0]
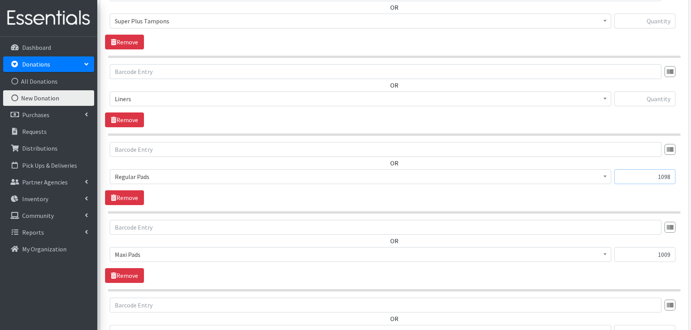
type input "1098"
click at [663, 98] on input "text" at bounding box center [645, 98] width 61 height 15
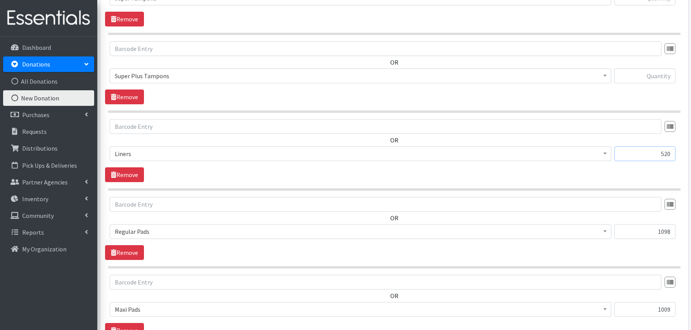
scroll to position [439, 0]
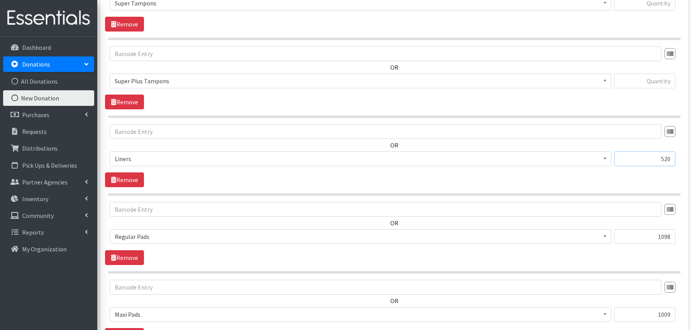
type input "520"
click at [654, 78] on input "text" at bounding box center [645, 81] width 61 height 15
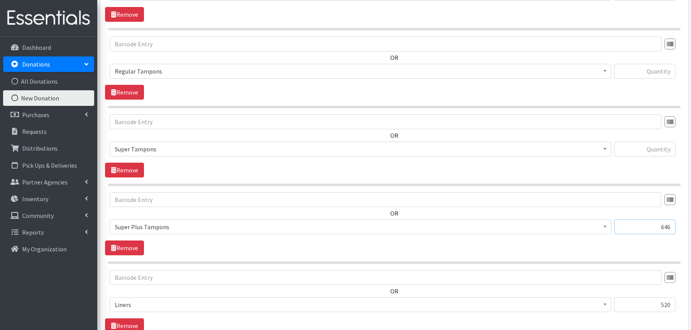
scroll to position [288, 0]
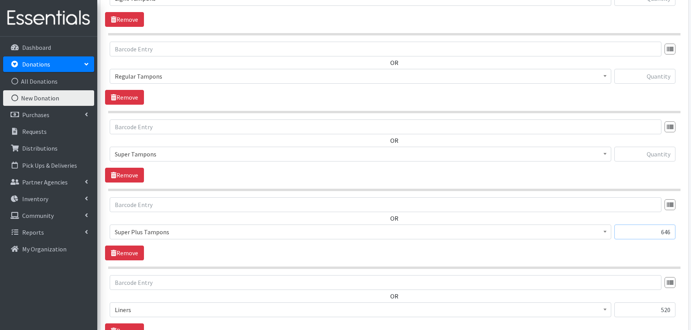
type input "646"
click at [655, 153] on input "text" at bounding box center [645, 154] width 61 height 15
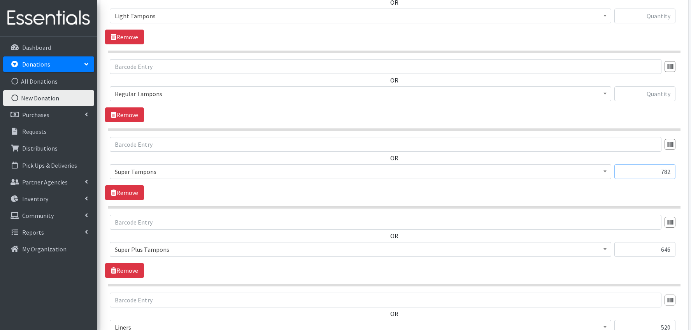
type input "782"
click at [659, 95] on input "text" at bounding box center [645, 93] width 61 height 15
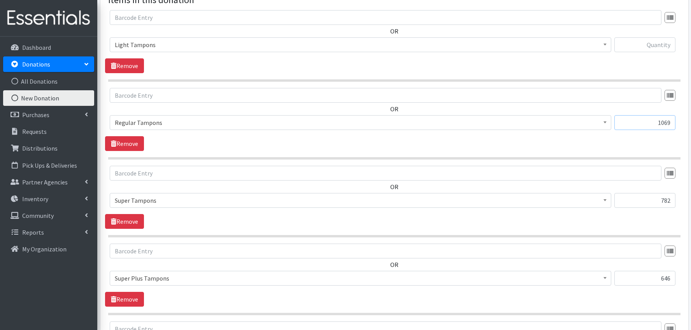
scroll to position [214, 0]
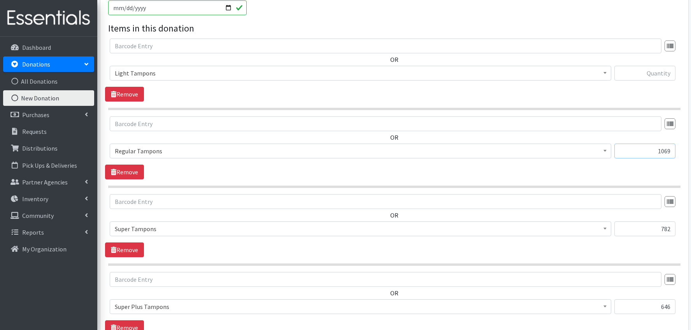
type input "1069"
click at [659, 72] on input "text" at bounding box center [645, 73] width 61 height 15
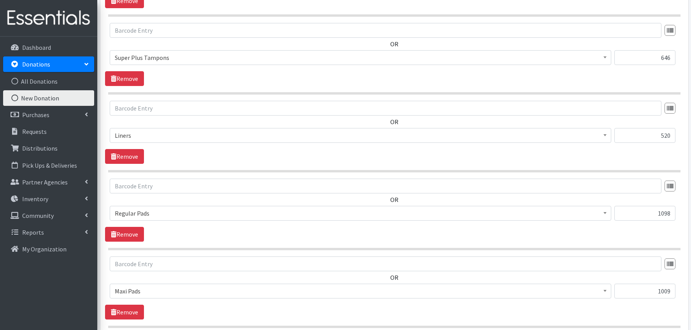
scroll to position [639, 0]
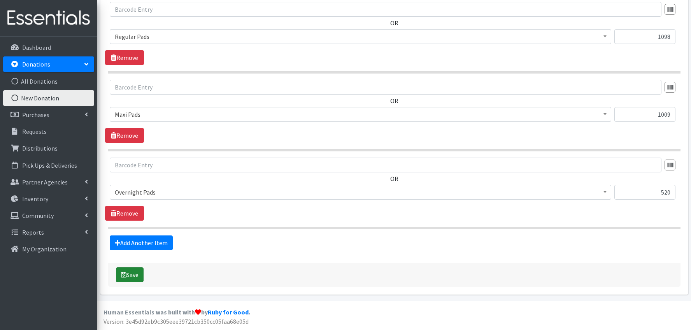
type input "432"
click at [133, 275] on button "Save" at bounding box center [130, 274] width 28 height 15
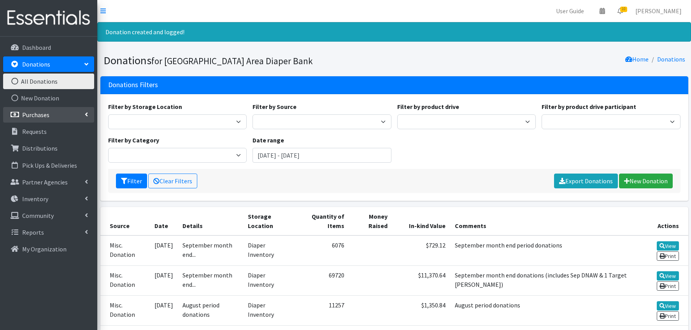
click at [34, 116] on p "Purchases" at bounding box center [35, 115] width 27 height 8
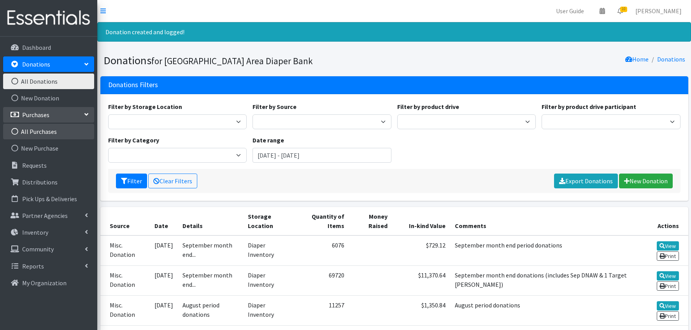
click at [34, 133] on link "All Purchases" at bounding box center [48, 132] width 91 height 16
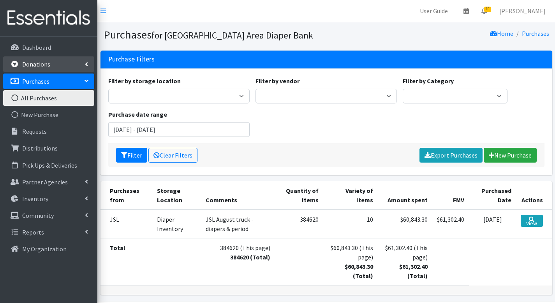
click at [57, 65] on link "Donations" at bounding box center [48, 64] width 91 height 16
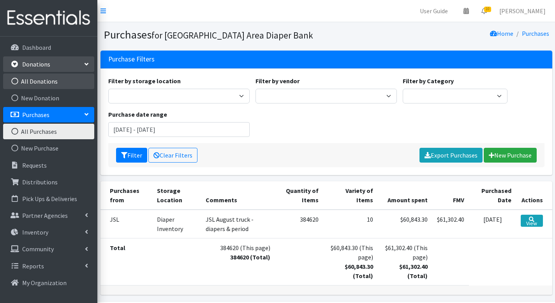
click at [55, 81] on link "All Donations" at bounding box center [48, 82] width 91 height 16
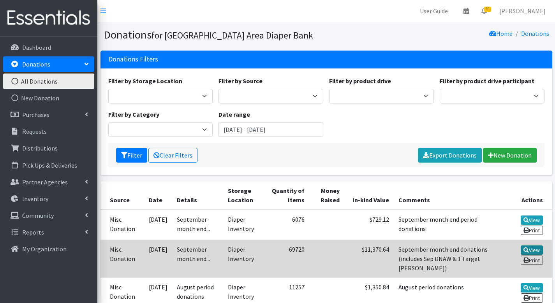
click at [535, 248] on link "View" at bounding box center [531, 250] width 22 height 9
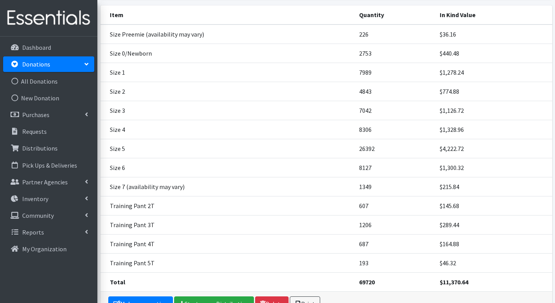
scroll to position [186, 0]
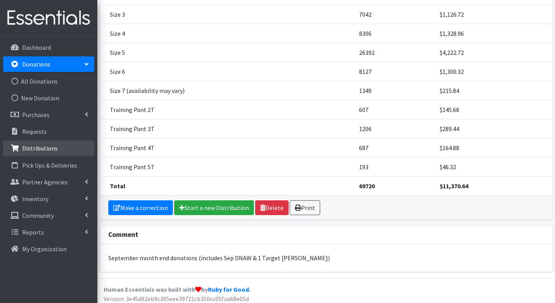
click at [48, 149] on p "Distributions" at bounding box center [39, 148] width 35 height 8
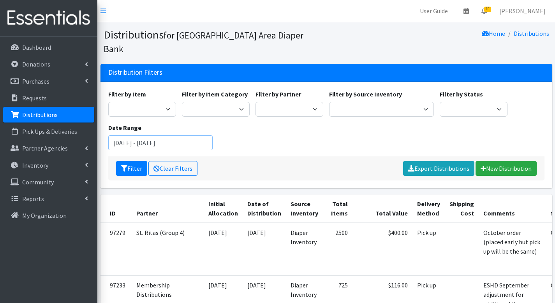
click at [176, 135] on input "[DATE] - [DATE]" at bounding box center [160, 142] width 105 height 15
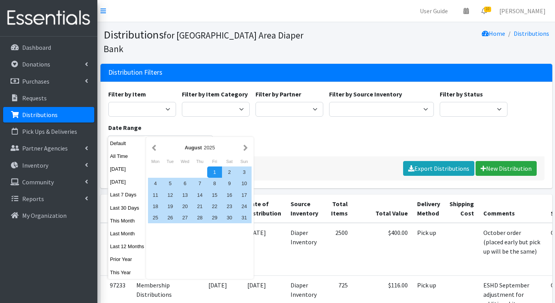
click at [284, 137] on div "Filter by Item Adult Briefs (Large/X-Large) Adult Briefs (Medium/Large) Adult B…" at bounding box center [326, 123] width 442 height 67
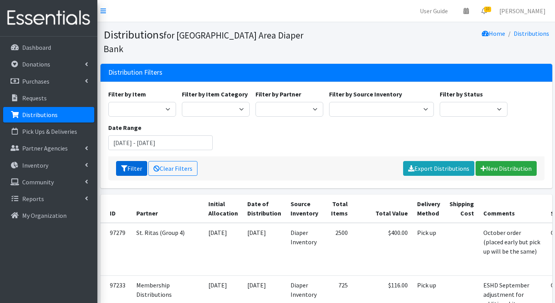
click at [129, 161] on button "Filter" at bounding box center [131, 168] width 31 height 15
click at [447, 161] on link "Export Distributions" at bounding box center [438, 168] width 71 height 15
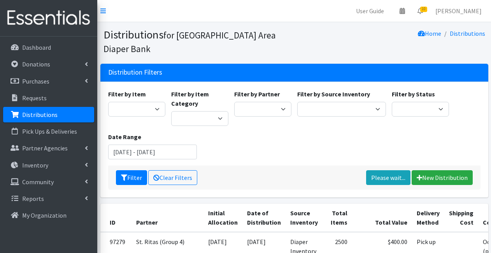
click at [283, 133] on div "Filter by Item Adult Briefs (Large/X-Large) Adult Briefs (Medium/Large) Adult B…" at bounding box center [294, 128] width 378 height 76
click at [55, 165] on link "Inventory" at bounding box center [48, 166] width 91 height 16
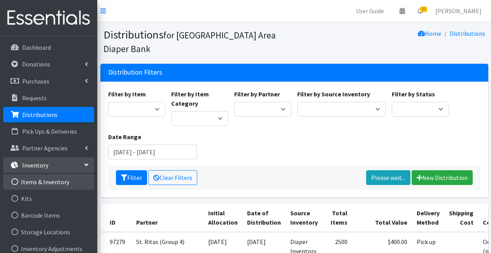
click at [49, 186] on link "Items & Inventory" at bounding box center [48, 182] width 91 height 16
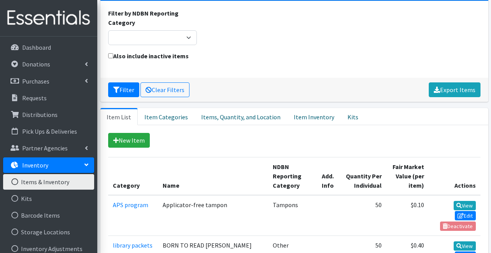
scroll to position [86, 0]
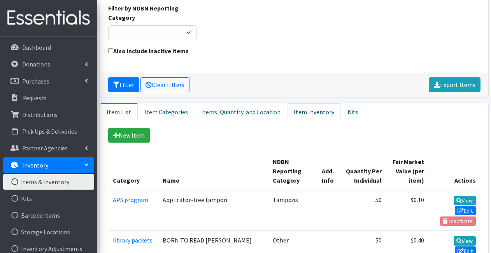
click at [303, 103] on link "Item Inventory" at bounding box center [314, 111] width 54 height 17
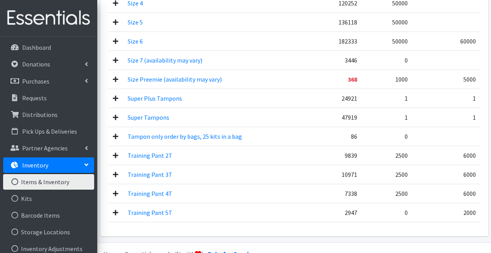
scroll to position [812, 0]
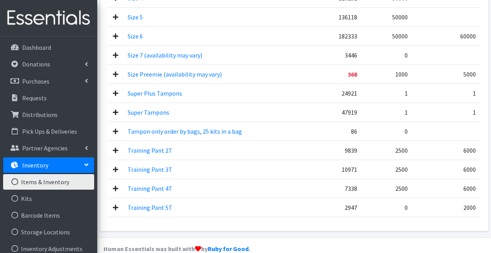
click at [313, 198] on td "Training Pant 5T" at bounding box center [225, 207] width 205 height 19
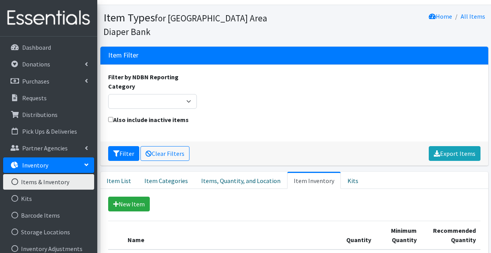
scroll to position [12, 0]
